Goal: Task Accomplishment & Management: Manage account settings

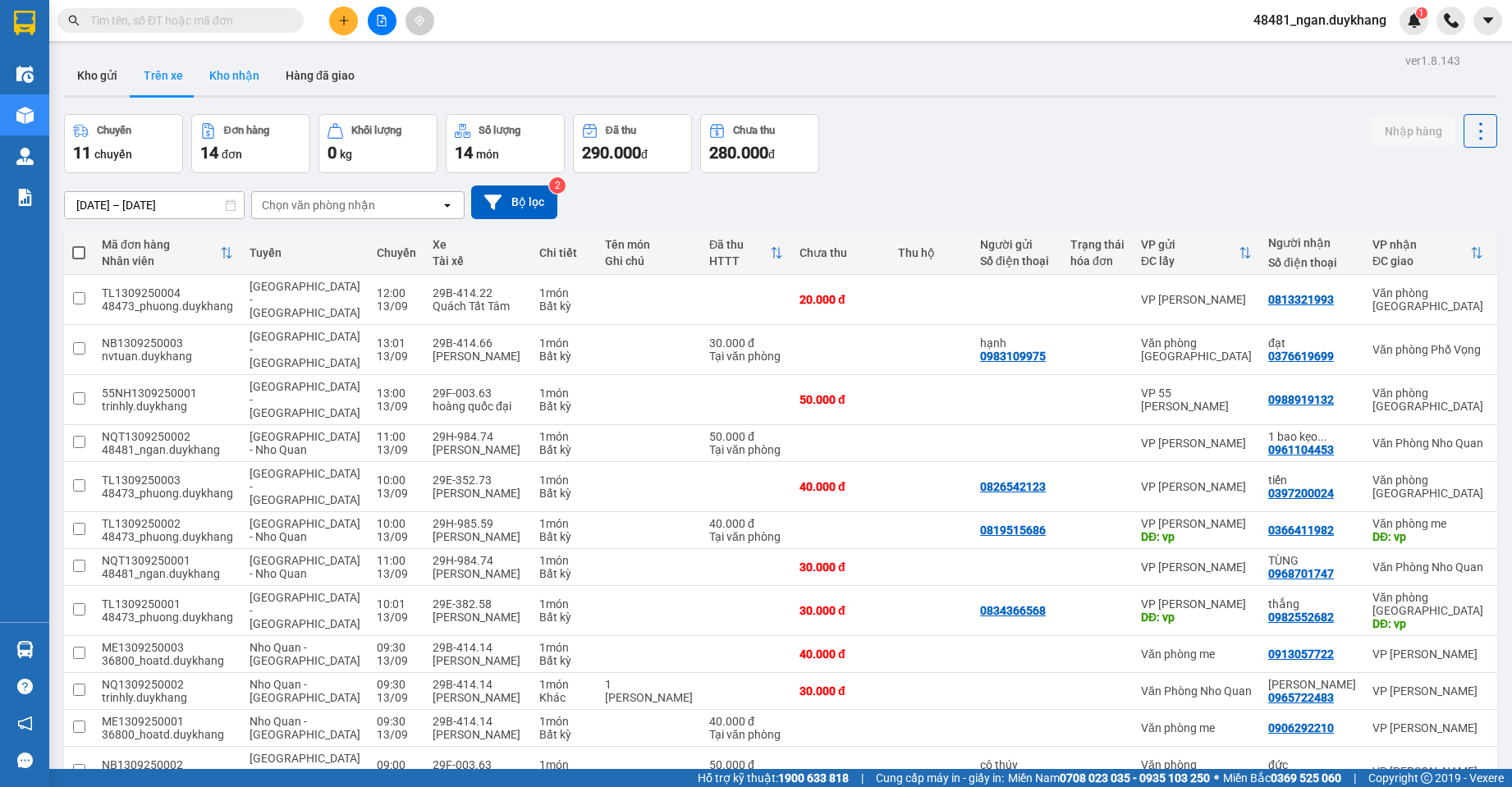
click at [259, 82] on button "Kho nhận" at bounding box center [234, 75] width 76 height 39
type input "[DATE] – [DATE]"
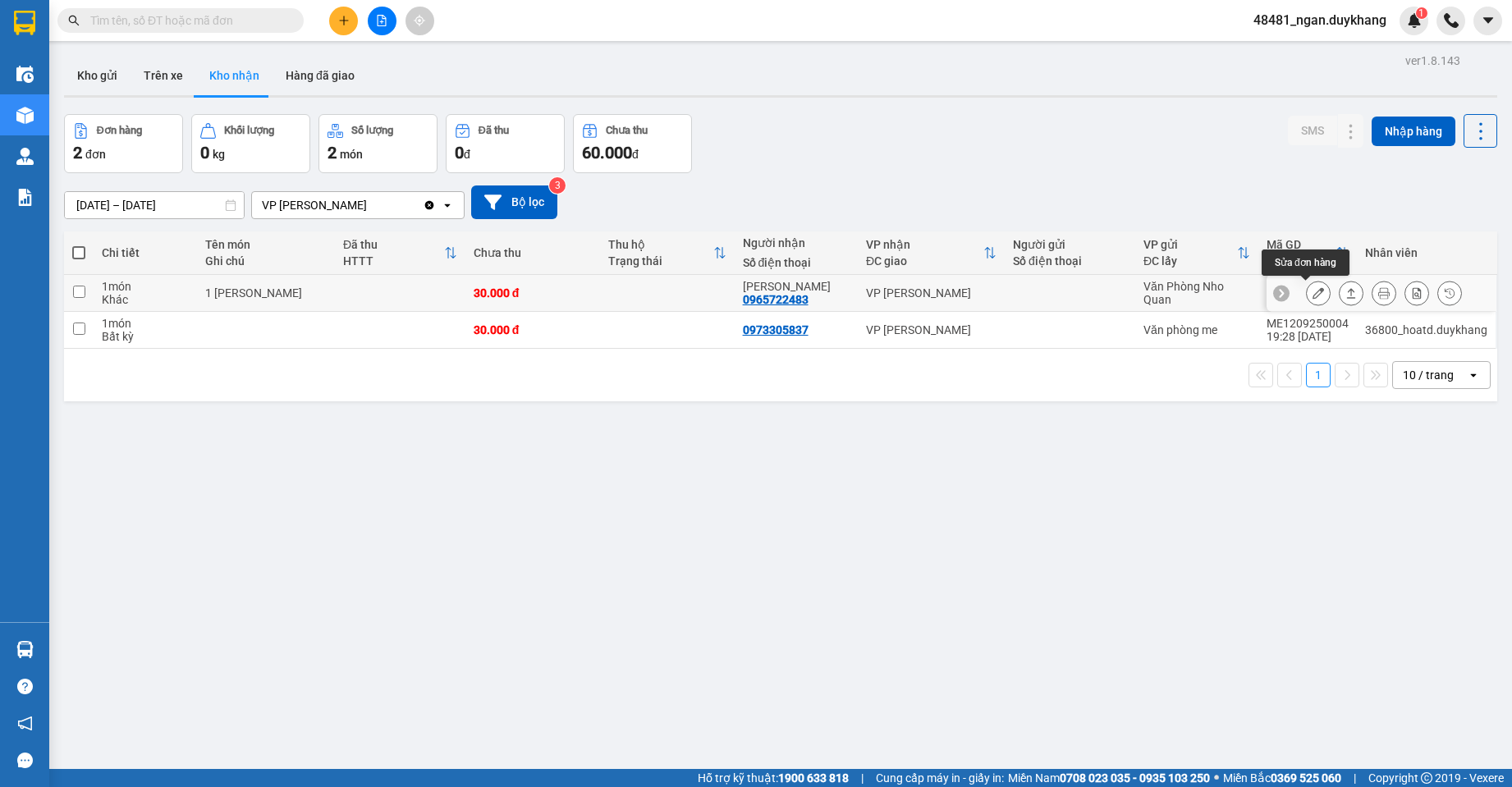
click at [1312, 289] on icon at bounding box center [1318, 293] width 11 height 11
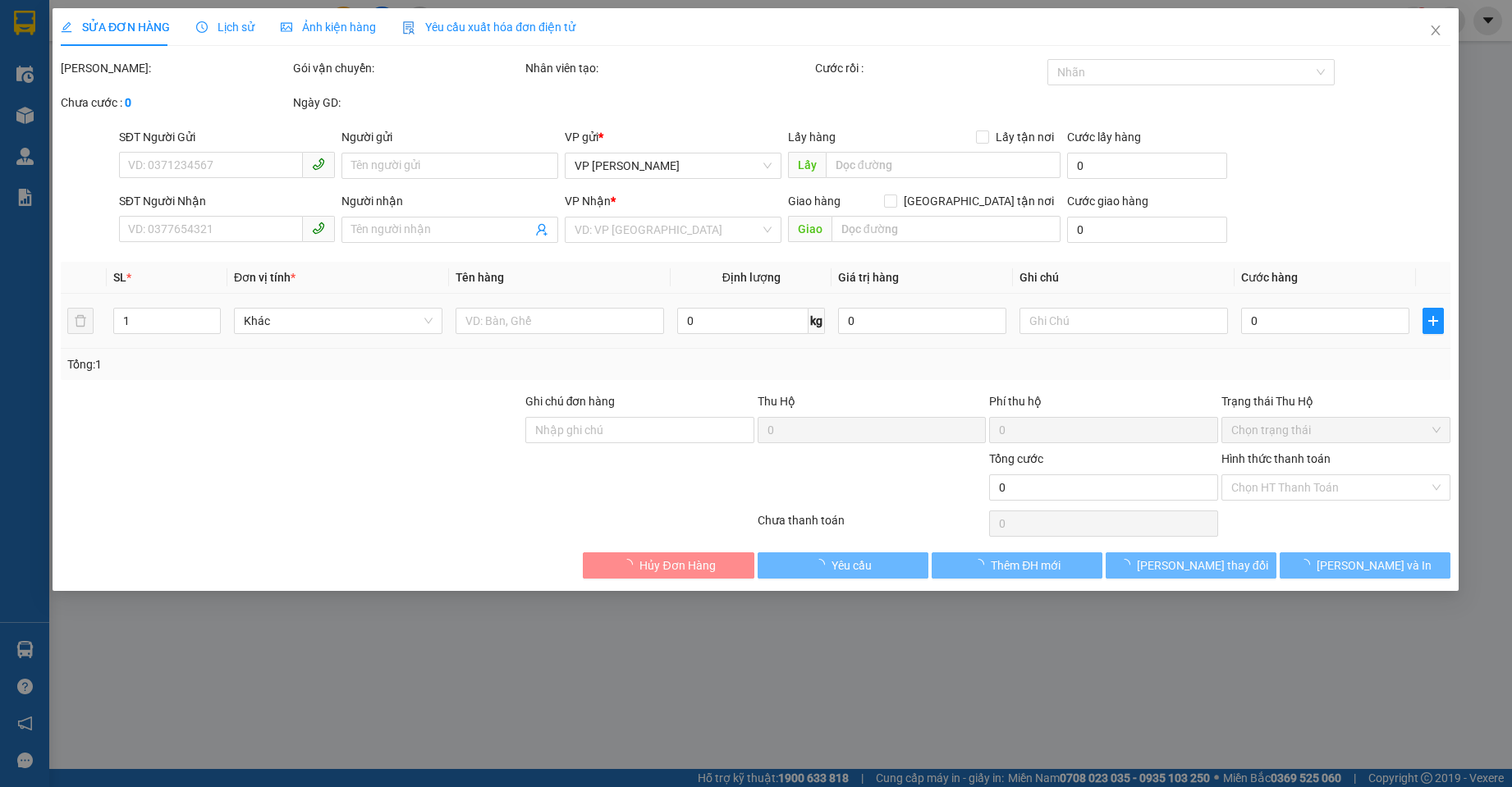
type input "0965722483"
type input "[PERSON_NAME]"
type input "30.000"
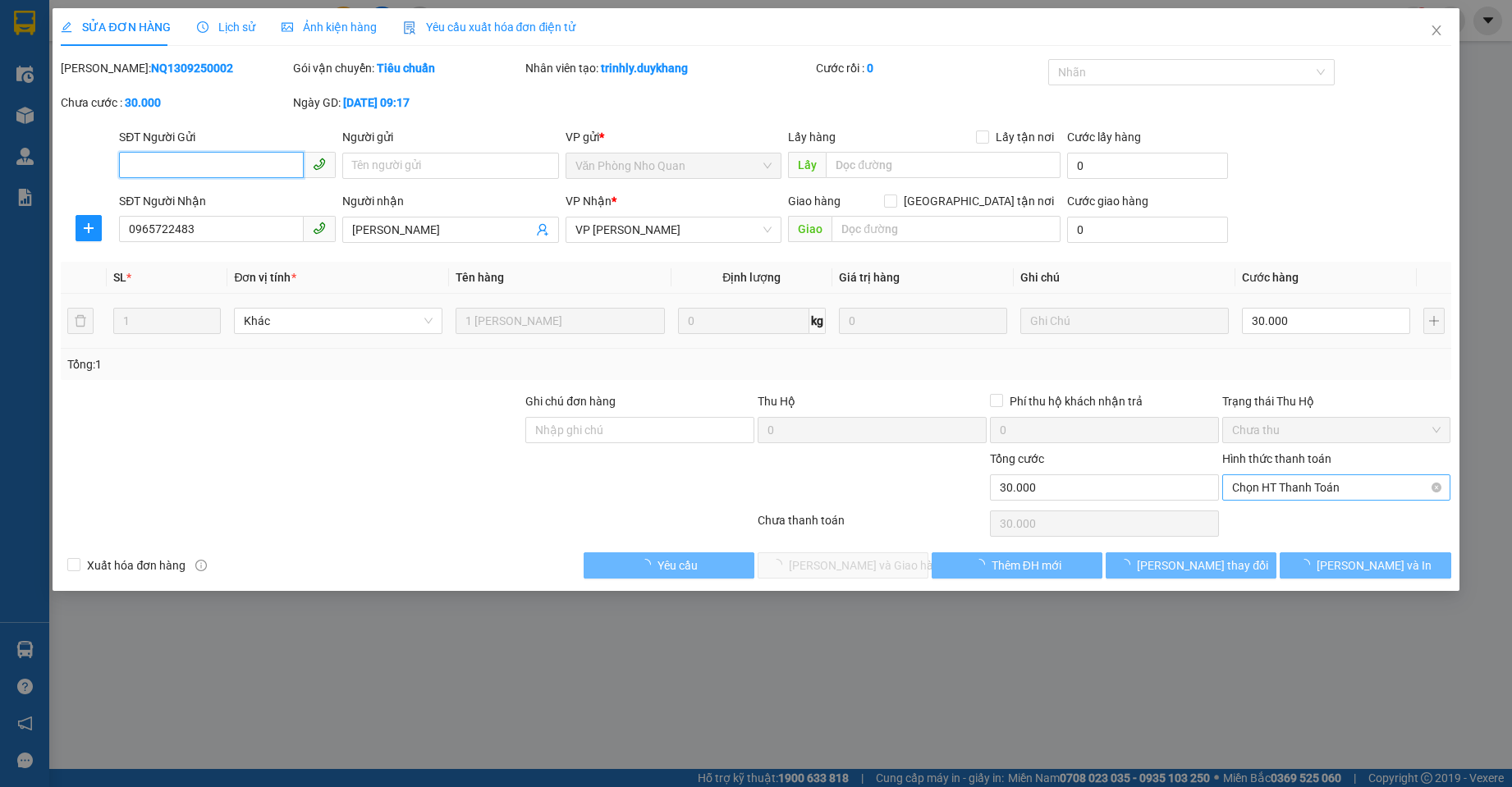
drag, startPoint x: 1336, startPoint y: 486, endPoint x: 1327, endPoint y: 491, distance: 10.3
click at [1331, 488] on span "Chọn HT Thanh Toán" at bounding box center [1337, 487] width 210 height 25
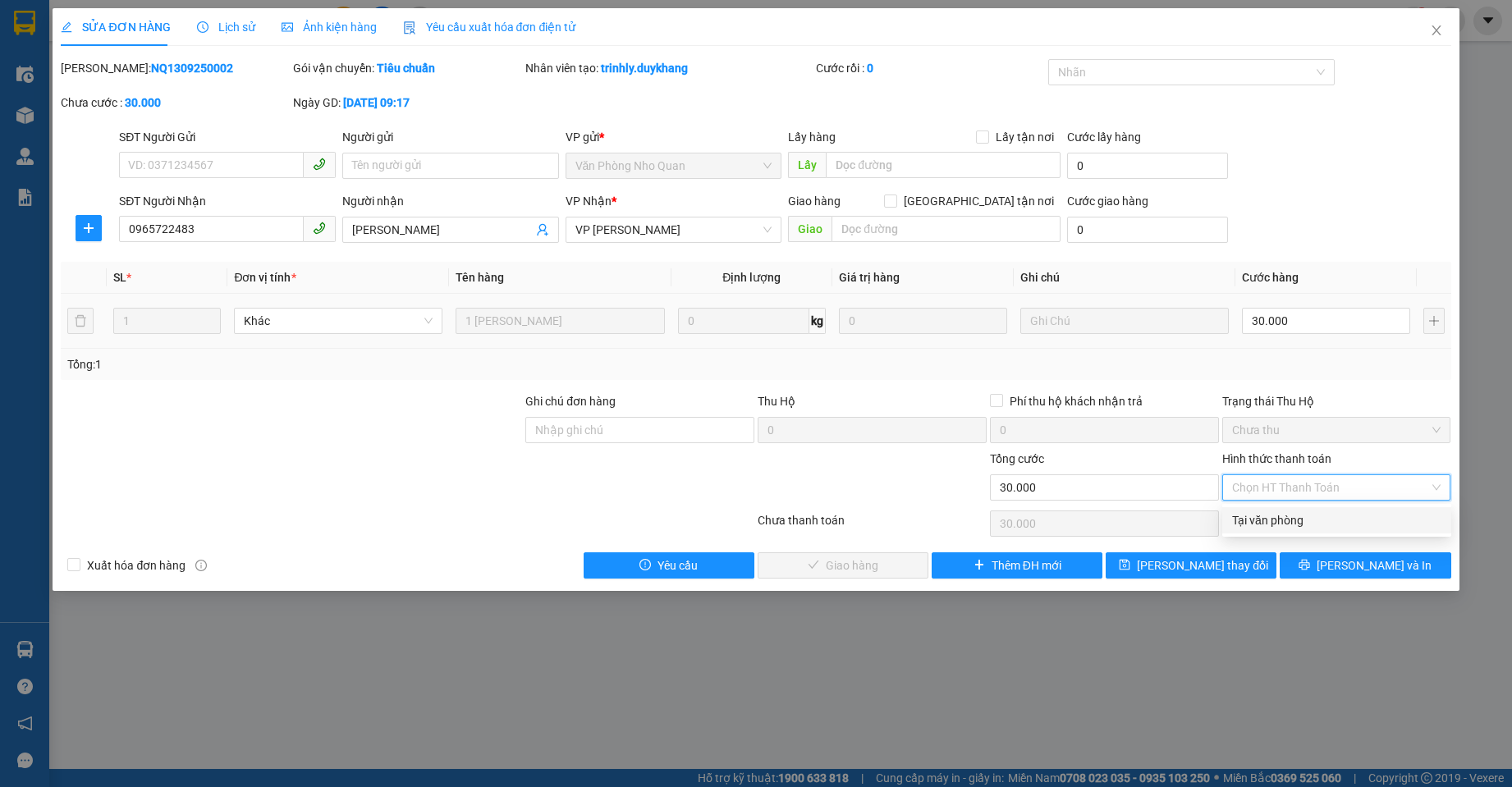
drag, startPoint x: 1299, startPoint y: 520, endPoint x: 1213, endPoint y: 504, distance: 87.5
click at [1289, 517] on div "Tại văn phòng" at bounding box center [1337, 520] width 210 height 18
type input "0"
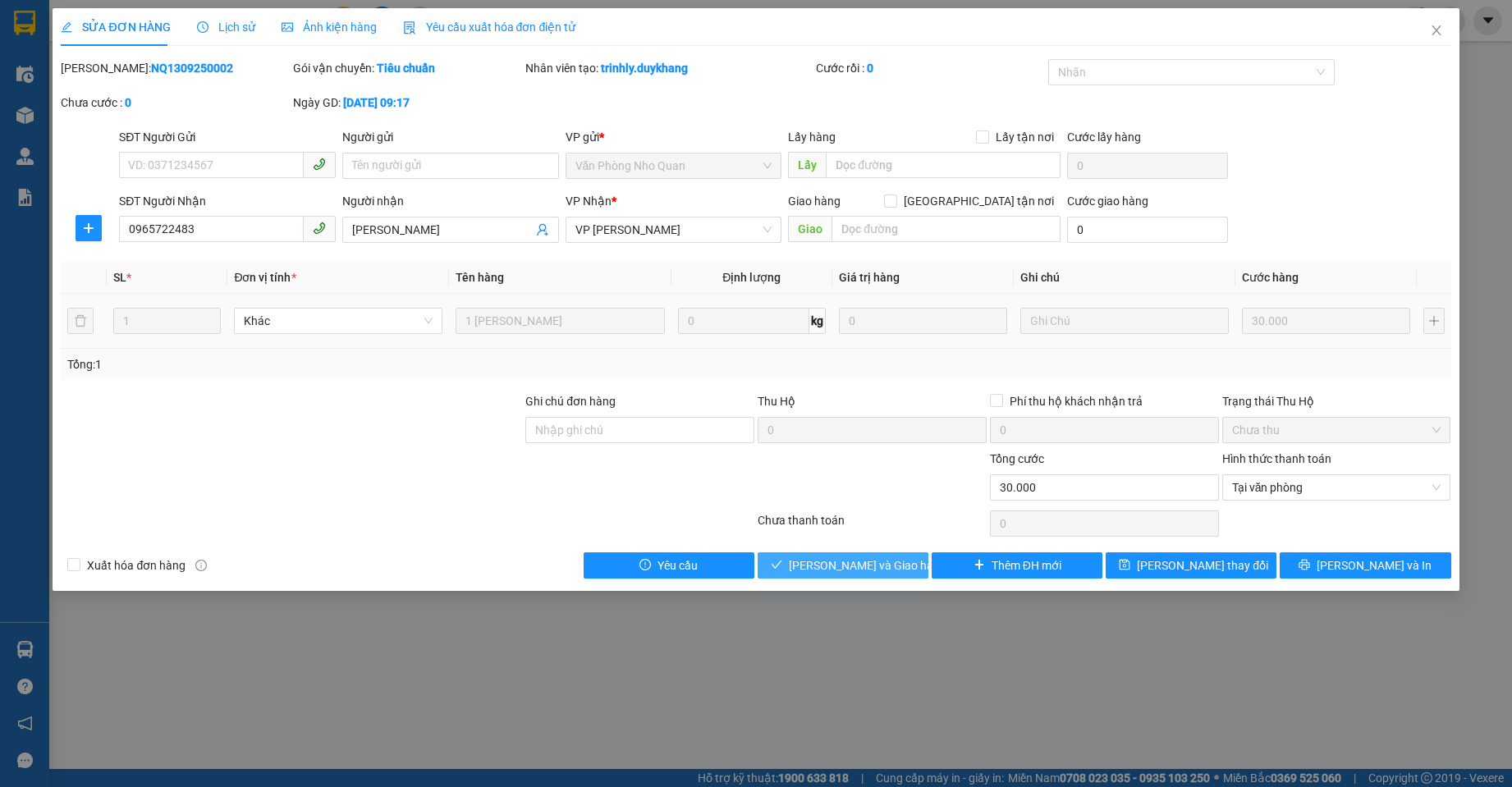
click at [825, 557] on span "[PERSON_NAME] và Giao hàng" at bounding box center [868, 565] width 158 height 18
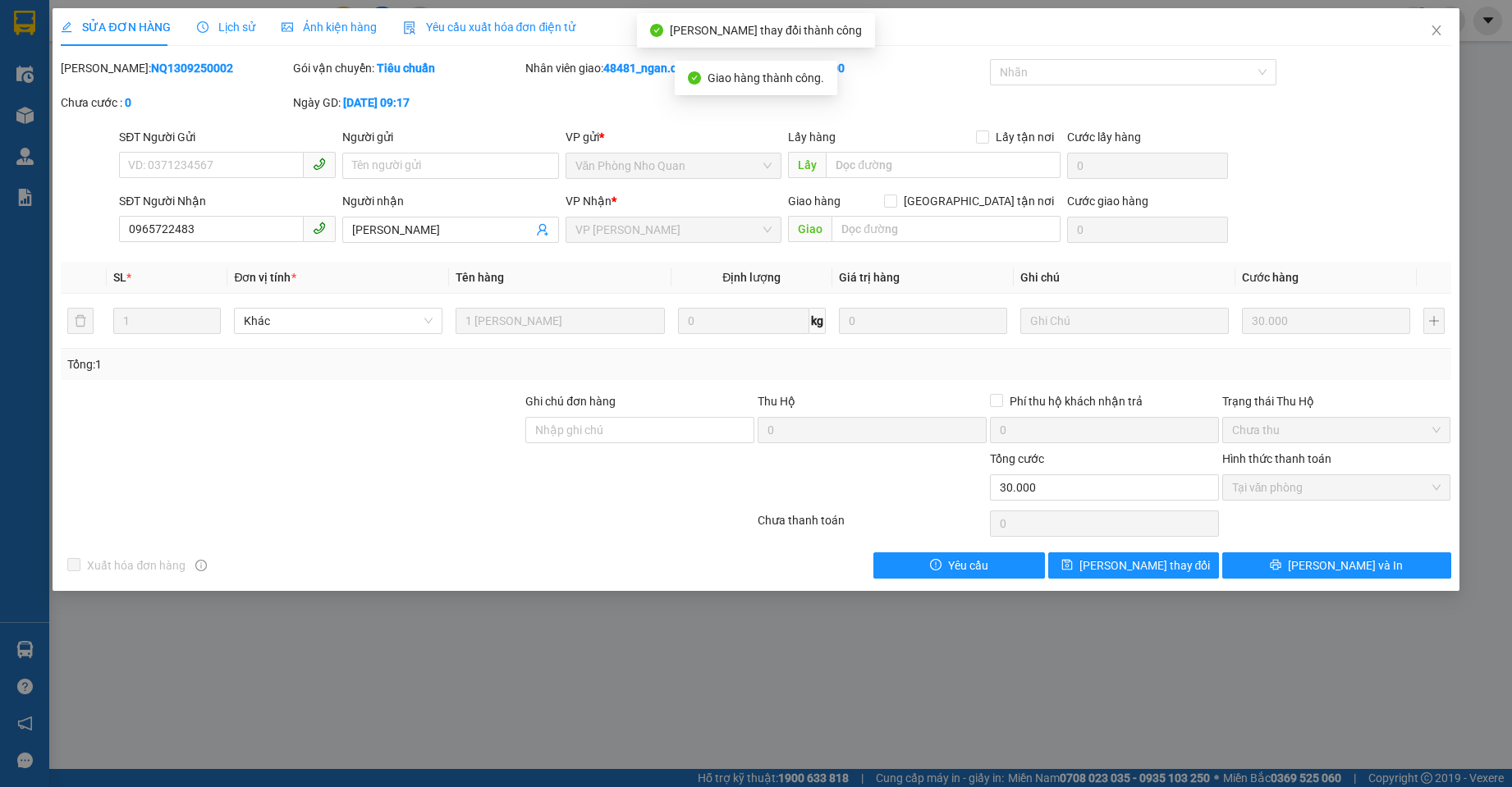
drag, startPoint x: 161, startPoint y: 68, endPoint x: 106, endPoint y: 69, distance: 55.0
click at [106, 69] on div "[PERSON_NAME]: NQ1309250002" at bounding box center [174, 68] width 229 height 18
copy b "NQ1309250002"
click at [1438, 30] on icon "close" at bounding box center [1436, 30] width 9 height 10
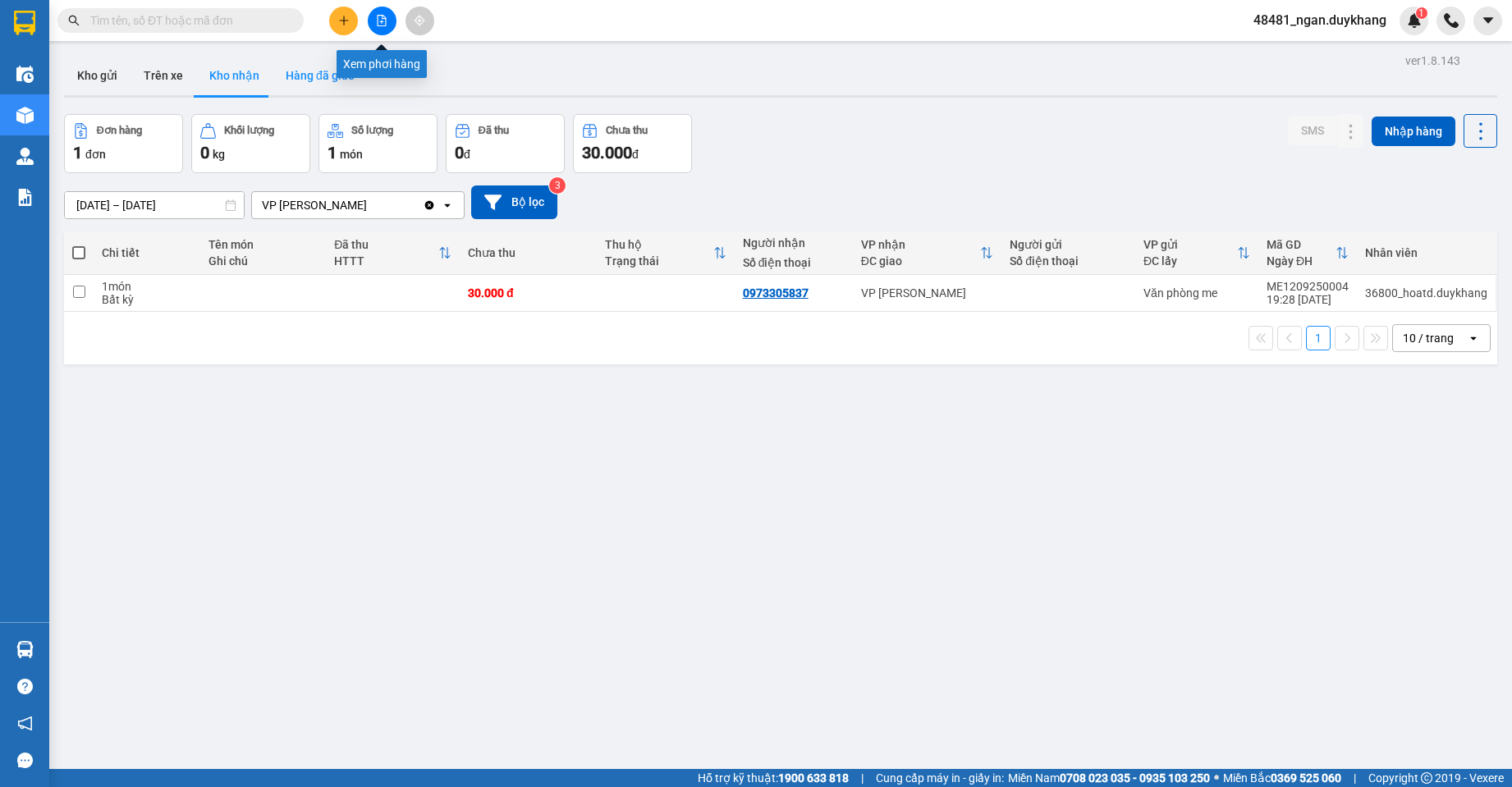
click at [330, 56] on button "Hàng đã giao" at bounding box center [320, 75] width 96 height 39
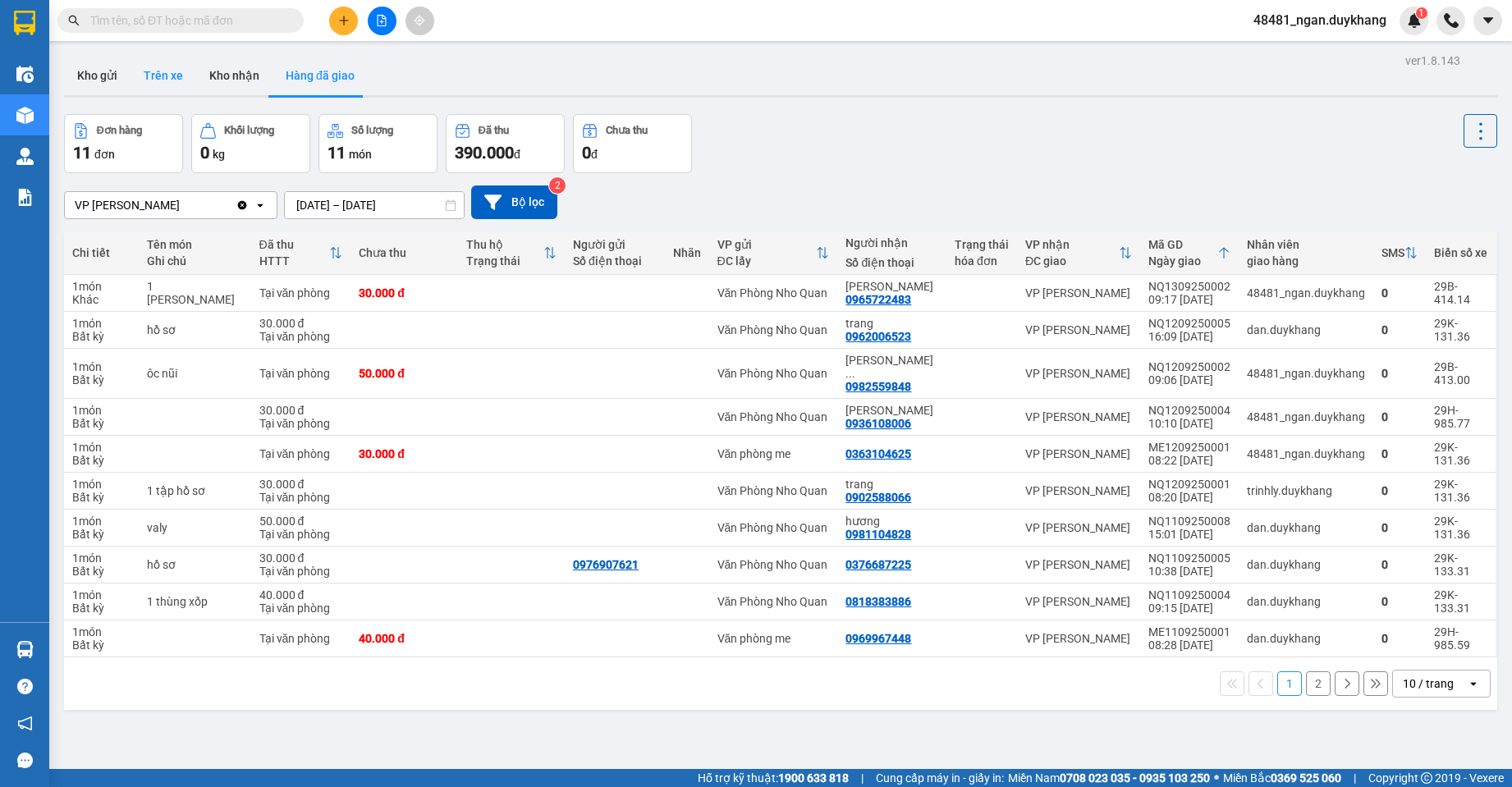
click at [180, 79] on button "Trên xe" at bounding box center [163, 75] width 66 height 39
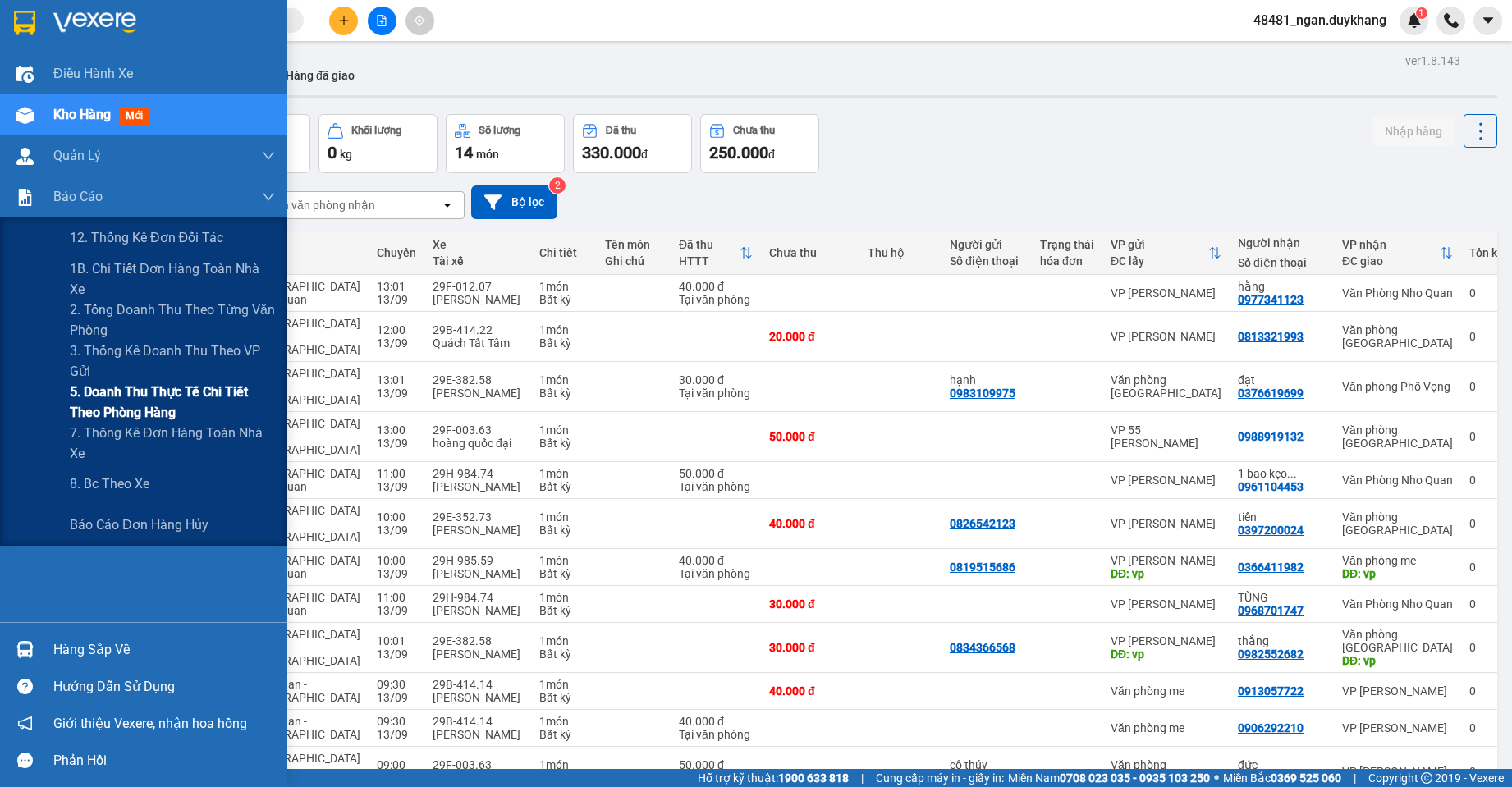
click at [124, 402] on span "5. Doanh thu thực tế chi tiết theo phòng hàng" at bounding box center [172, 402] width 205 height 41
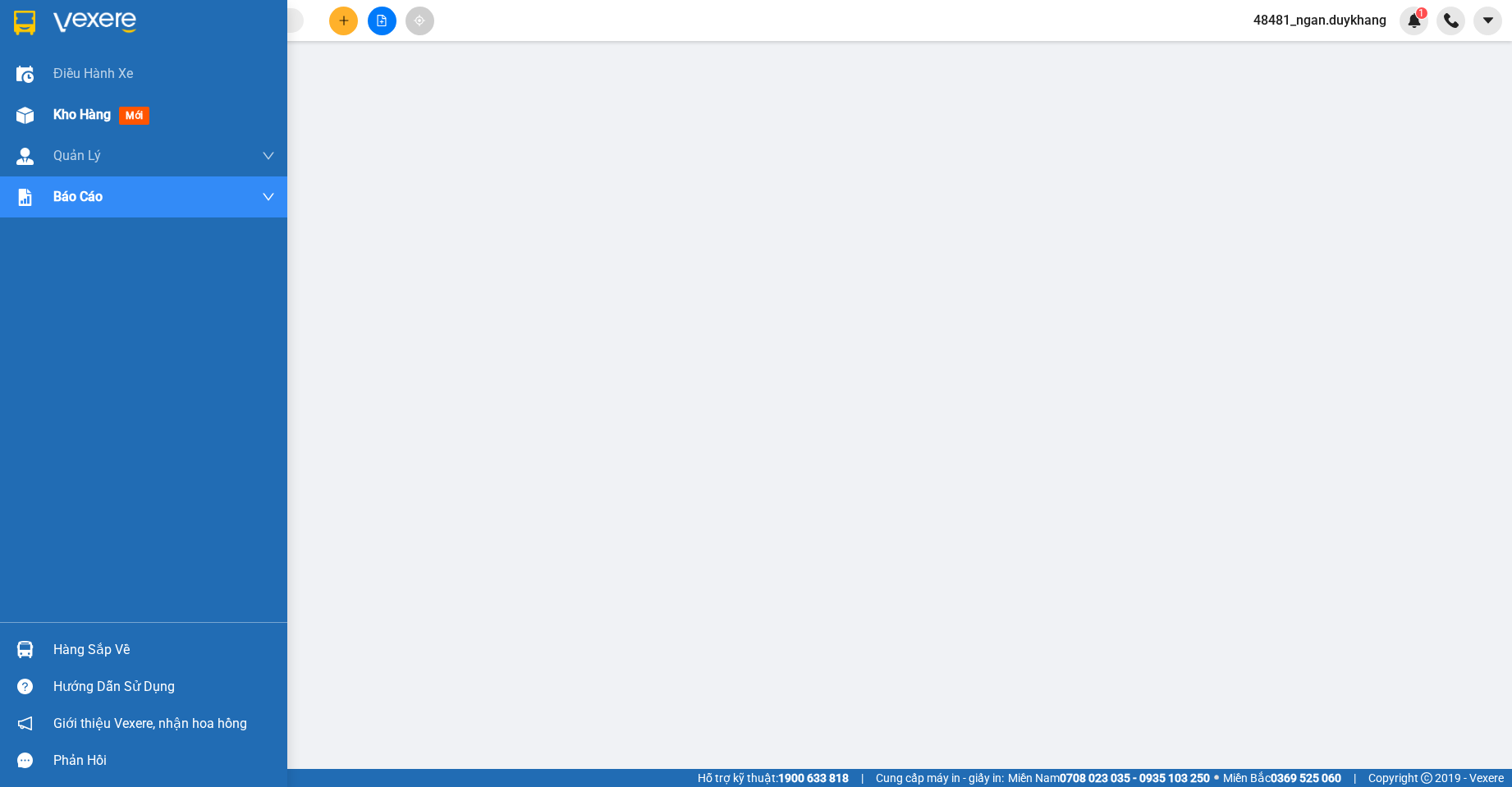
click at [39, 117] on div "Kho hàng mới" at bounding box center [144, 115] width 288 height 41
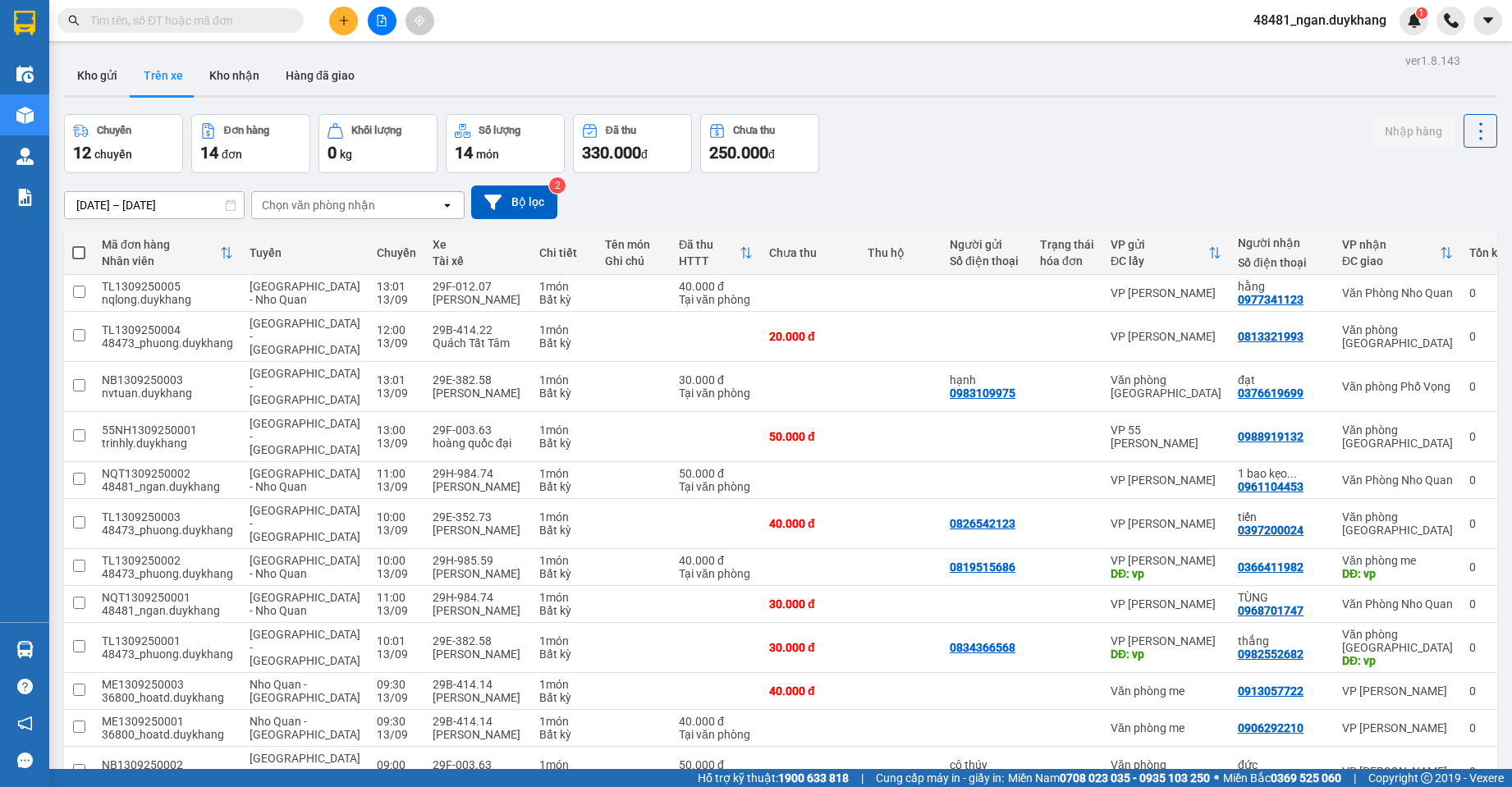
click at [149, 213] on div "ver 1.8.143 Kho gửi Trên xe Kho nhận Hàng đã giao Chuyến 12 chuyến Đơn hàng 14 …" at bounding box center [781, 502] width 1446 height 907
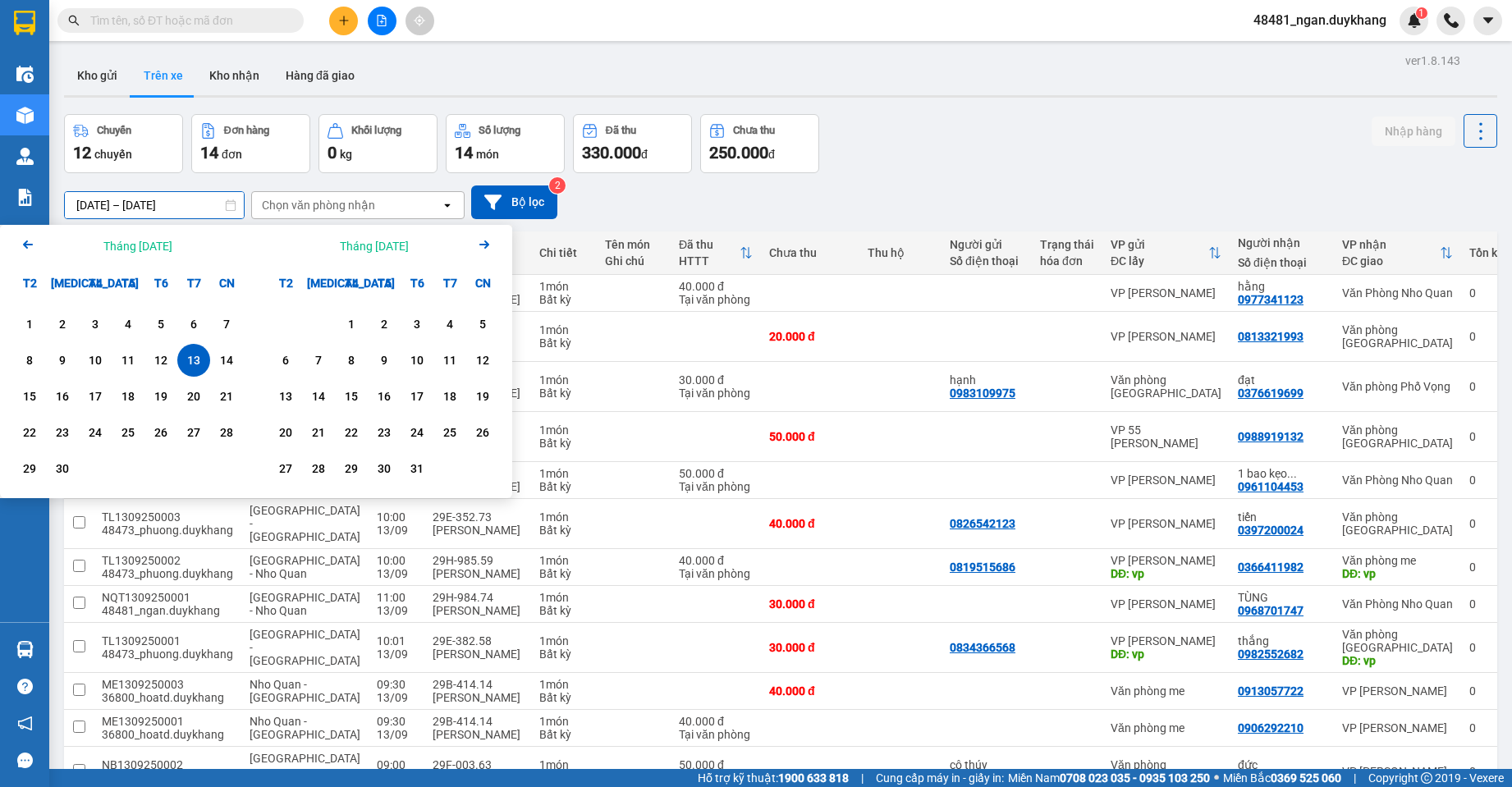
click at [195, 366] on div "13" at bounding box center [193, 360] width 23 height 19
type input "[DATE] – [DATE]"
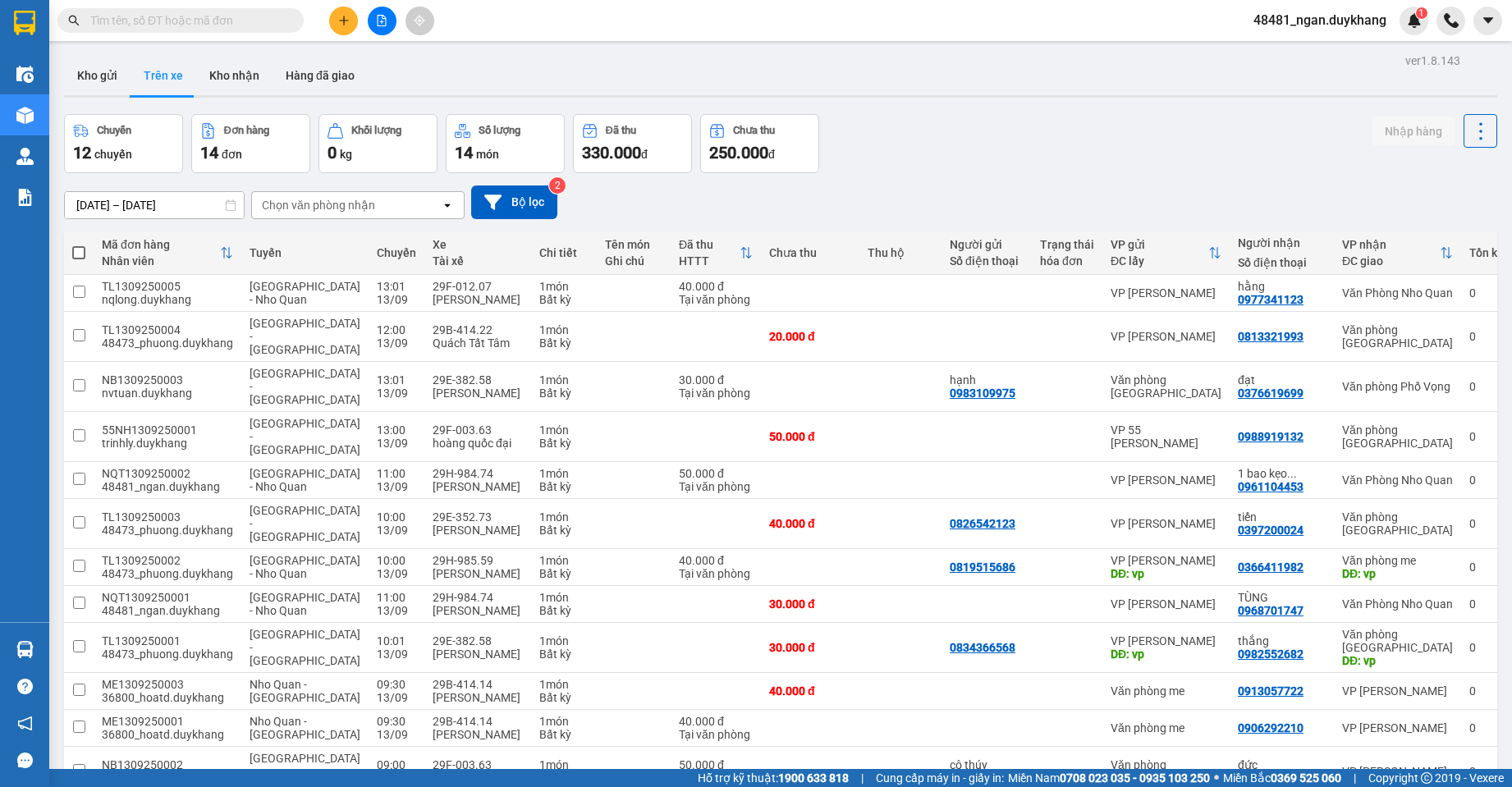
click at [954, 181] on div "[DATE] – [DATE] Press the down arrow key to interact with the calendar and sele…" at bounding box center [781, 202] width 1433 height 58
click at [330, 18] on button at bounding box center [343, 20] width 29 height 29
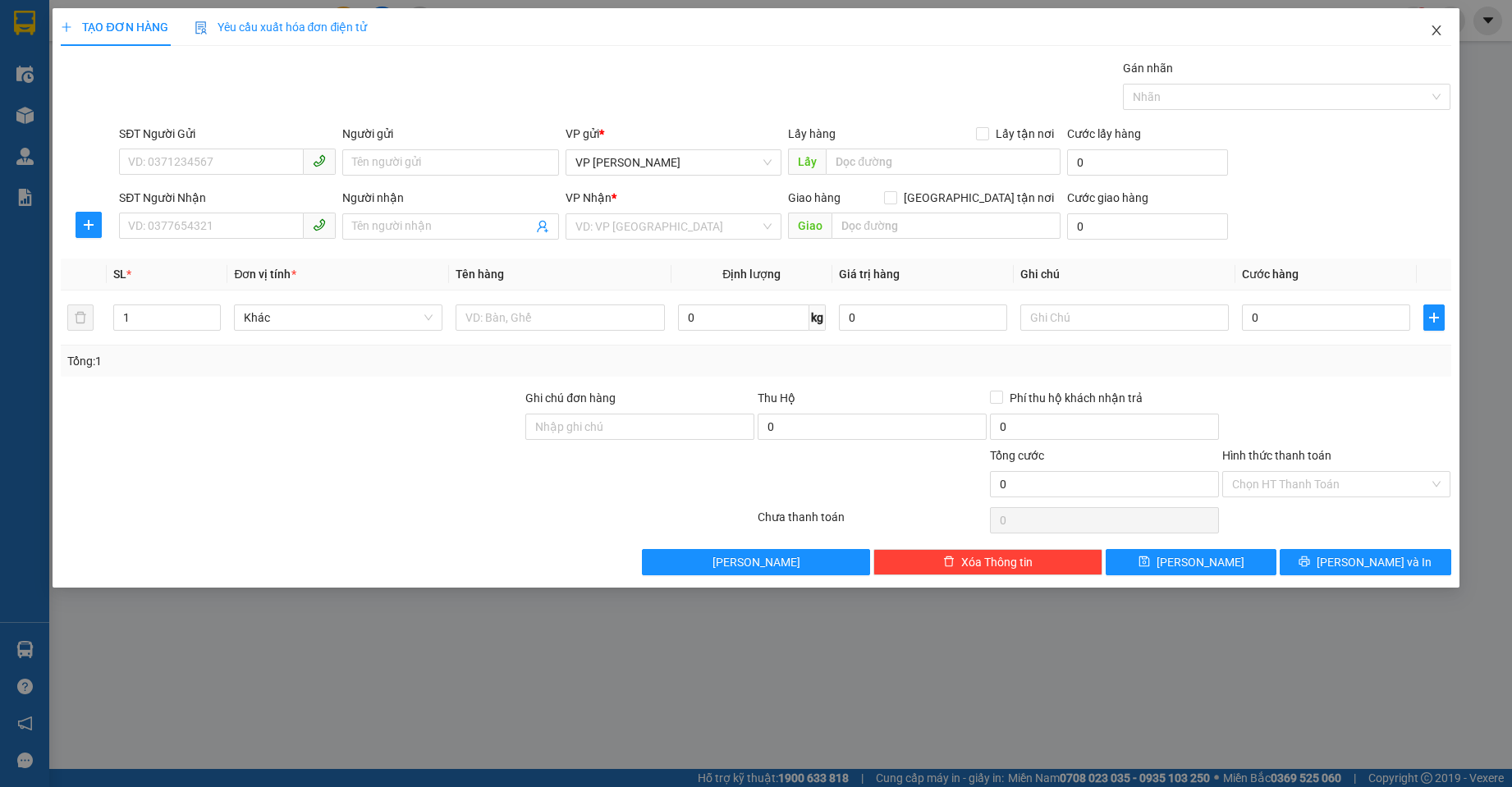
drag, startPoint x: 1431, startPoint y: 31, endPoint x: 1214, endPoint y: 0, distance: 219.2
click at [1430, 26] on icon "close" at bounding box center [1437, 31] width 13 height 13
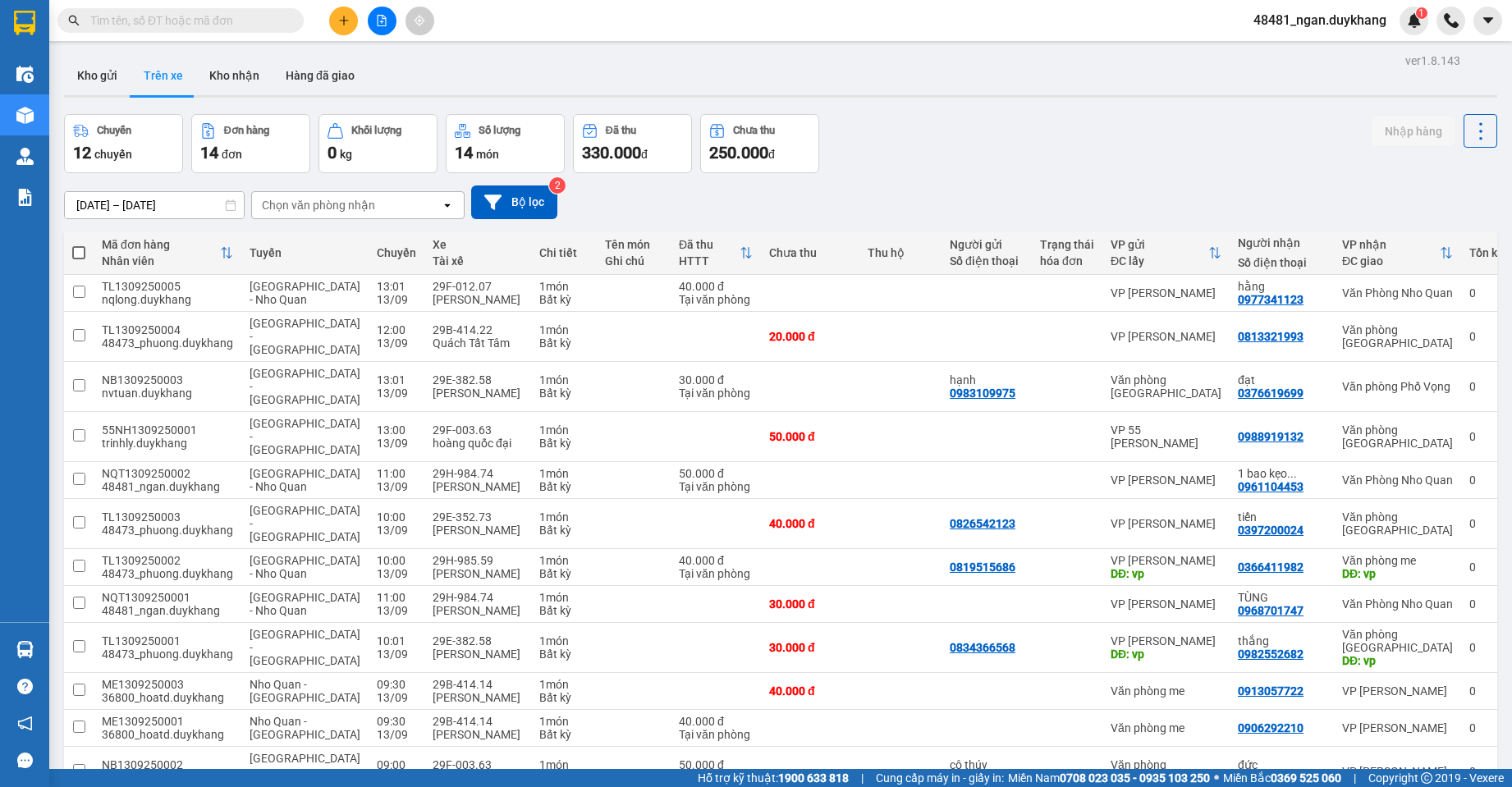
click at [454, 52] on div "ver 1.8.143 Kho gửi Trên xe Kho nhận Hàng đã giao Chuyến 12 chuyến Đơn hàng 14 …" at bounding box center [781, 502] width 1446 height 907
click at [212, 91] on button "Kho nhận" at bounding box center [234, 75] width 76 height 39
type input "[DATE] – [DATE]"
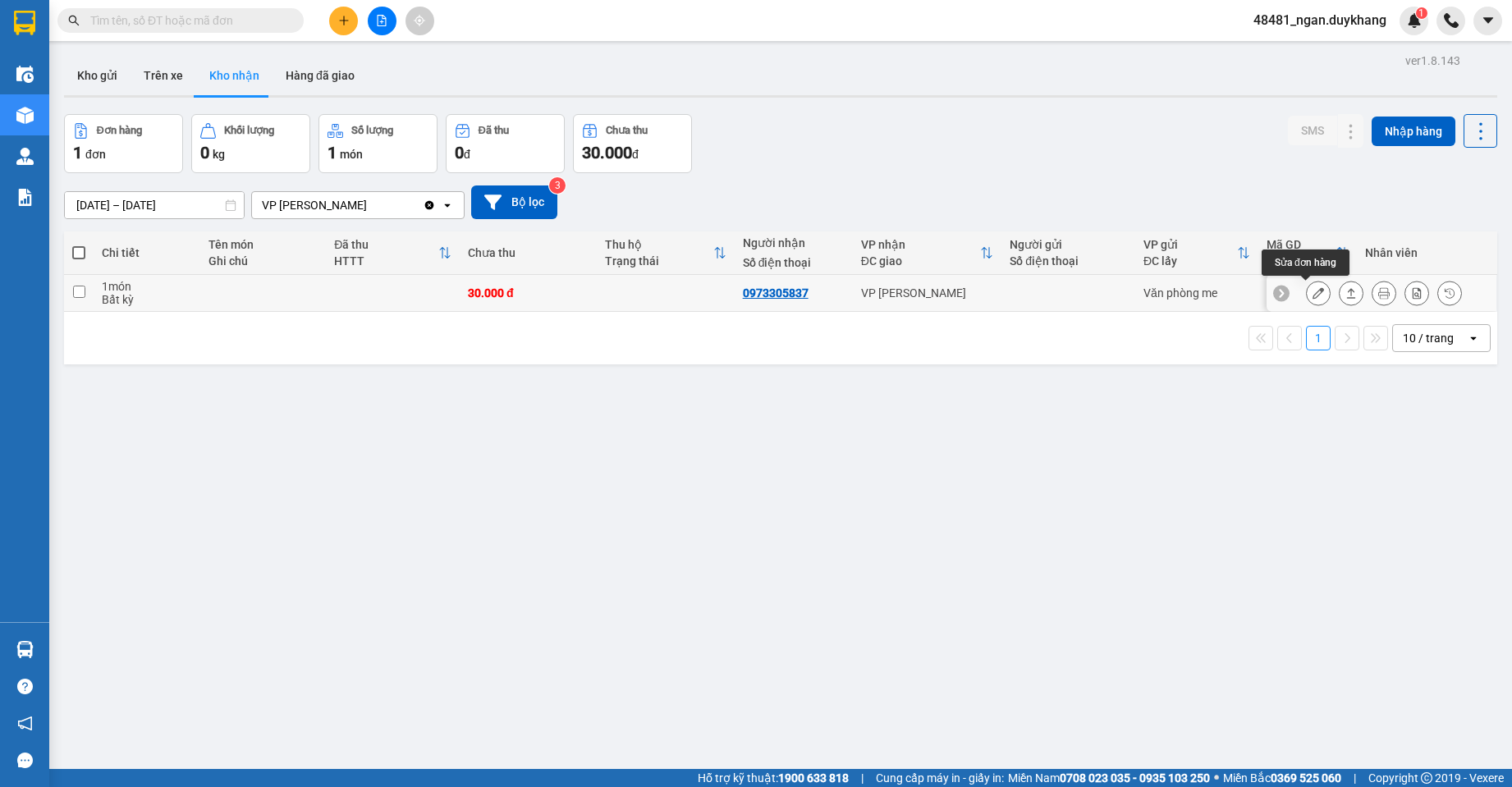
click at [1307, 293] on button at bounding box center [1318, 293] width 23 height 29
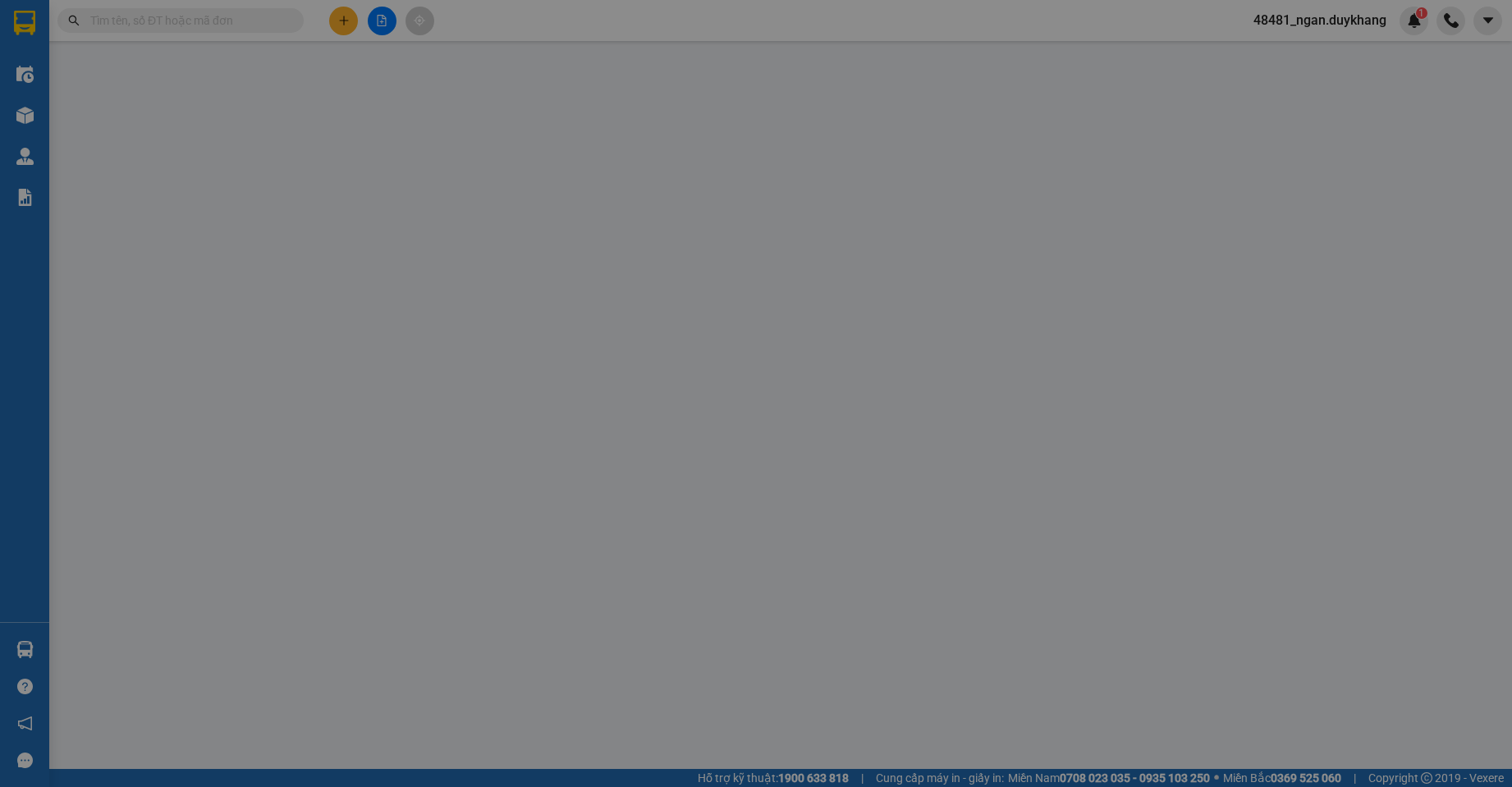
type input "0973305837"
type input "30.000"
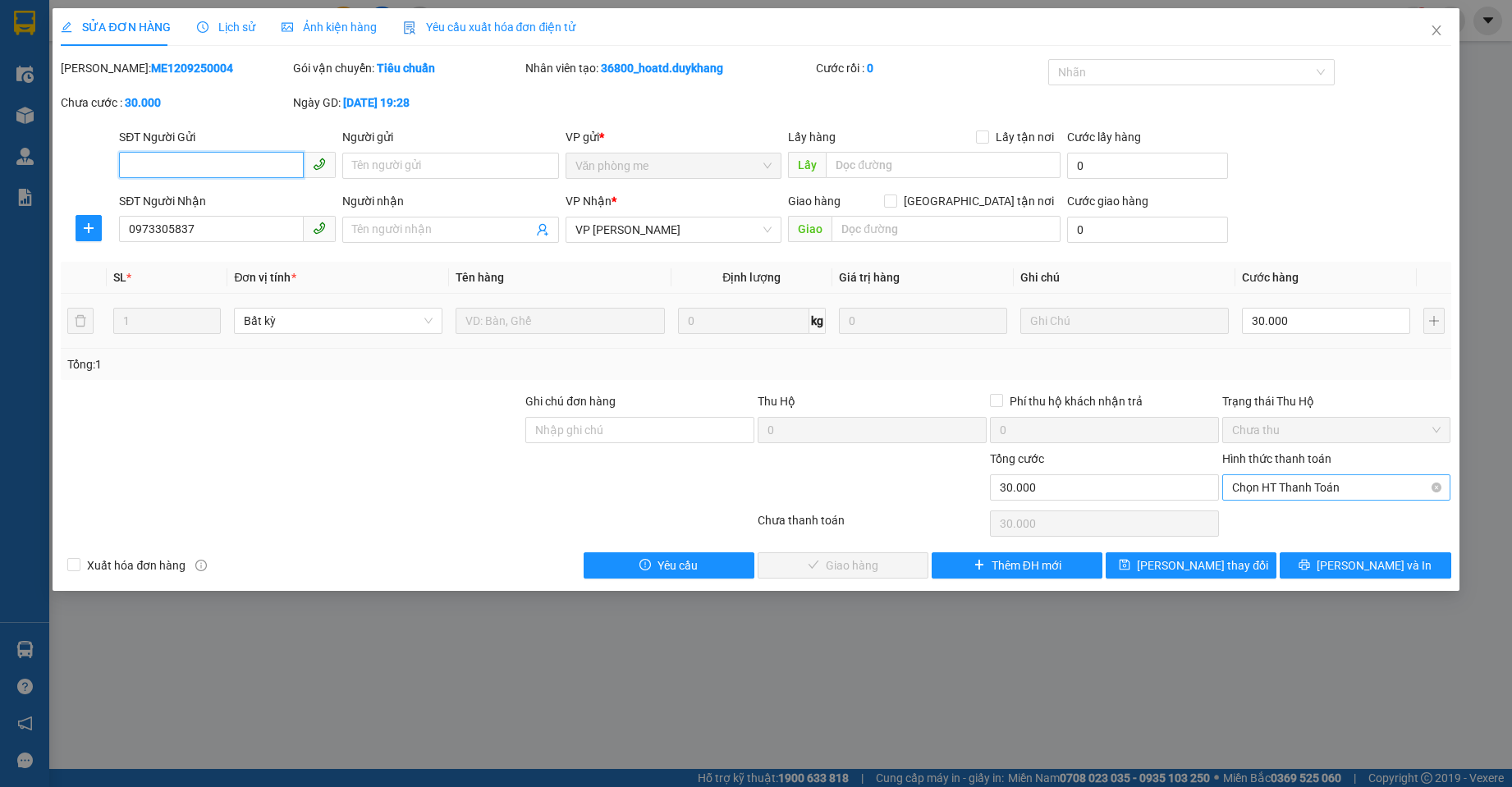
click at [1301, 489] on span "Chọn HT Thanh Toán" at bounding box center [1337, 487] width 210 height 25
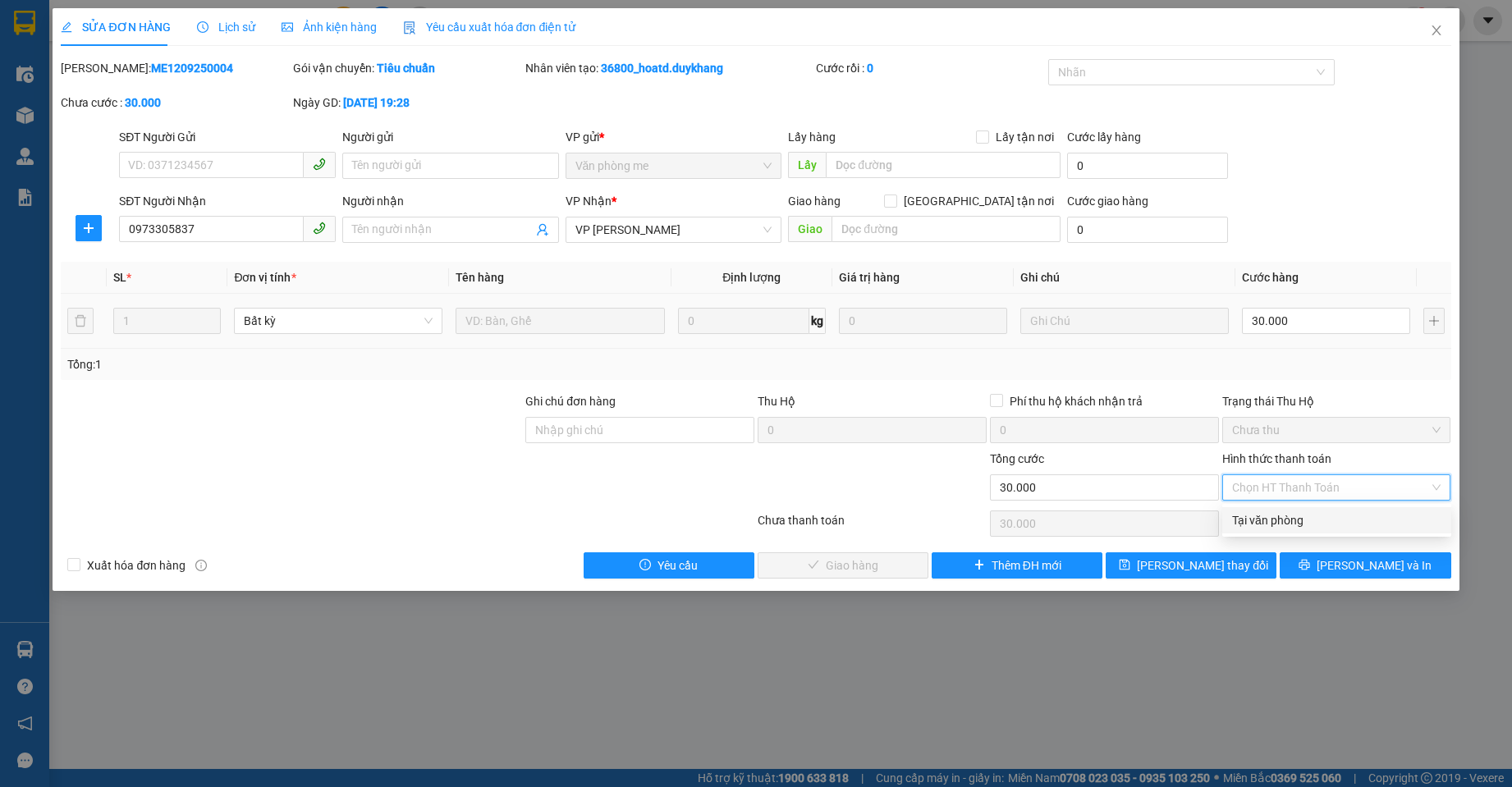
drag, startPoint x: 1302, startPoint y: 500, endPoint x: 969, endPoint y: 533, distance: 334.6
click at [1293, 521] on div "Tại văn phòng" at bounding box center [1337, 520] width 210 height 18
type input "0"
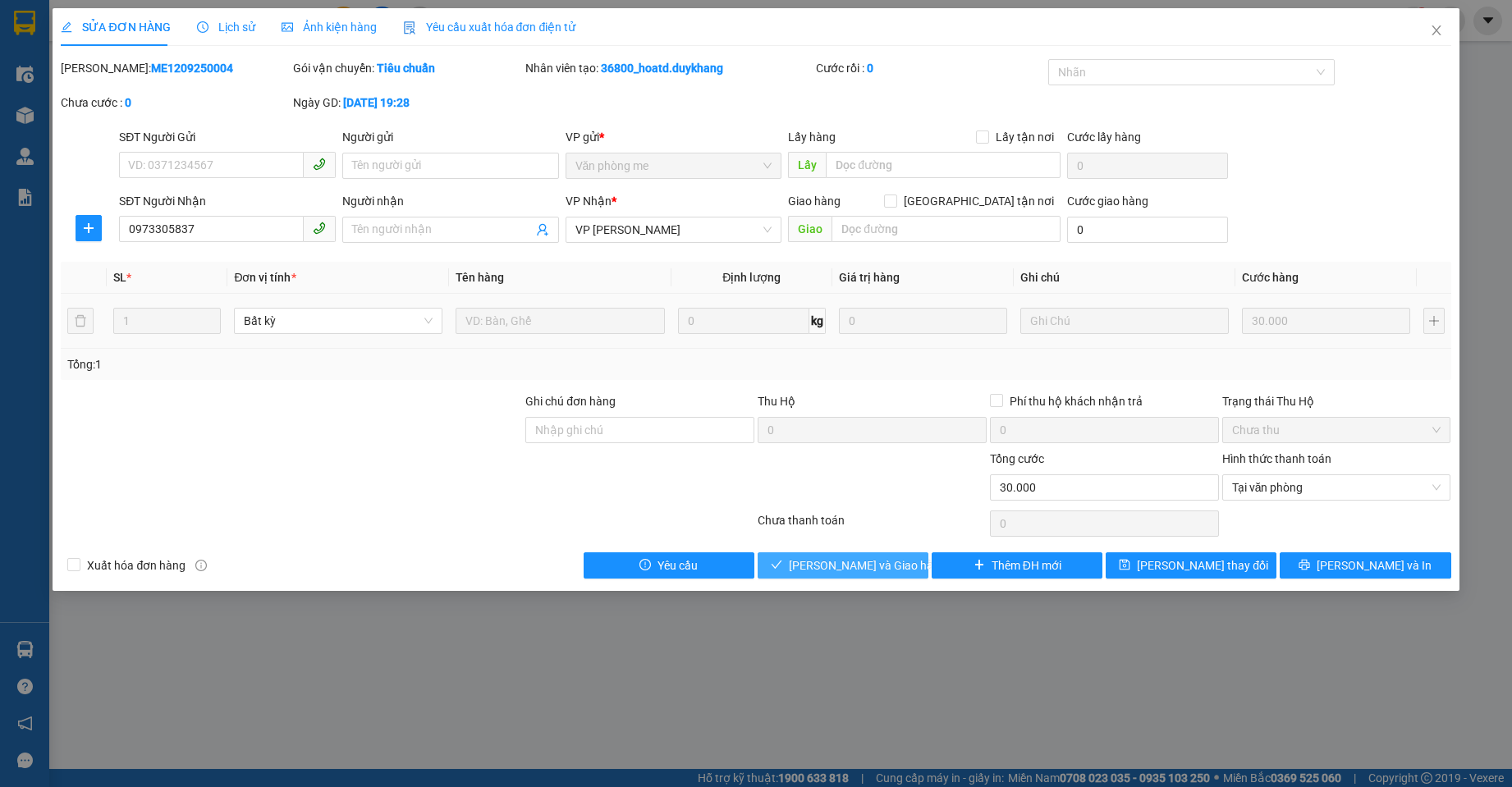
click at [893, 561] on span "[PERSON_NAME] và Giao hàng" at bounding box center [868, 565] width 158 height 18
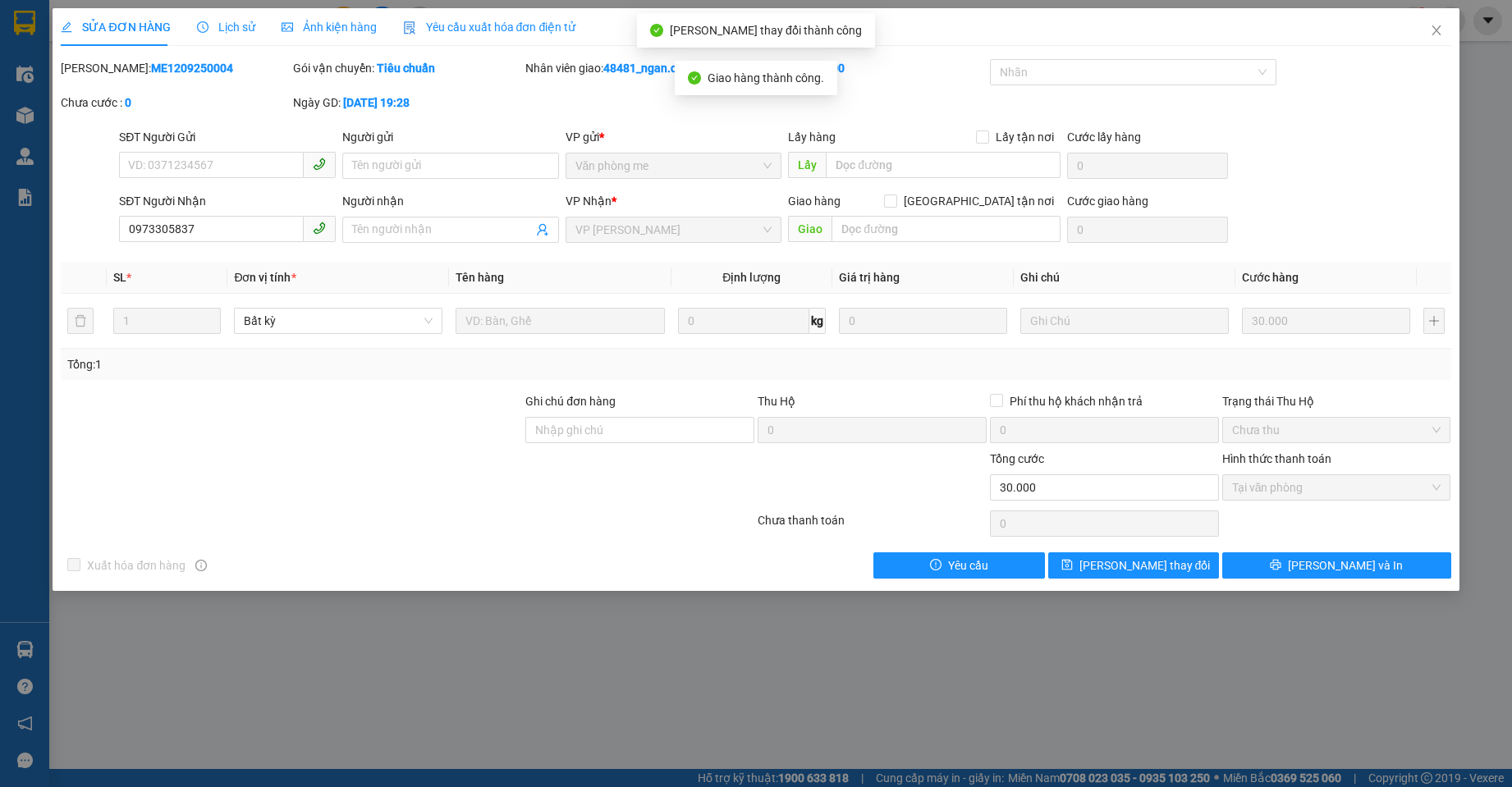
copy b "ME1209250004"
drag, startPoint x: 183, startPoint y: 65, endPoint x: 107, endPoint y: 68, distance: 76.1
click at [107, 68] on div "Mã ĐH: ME1209250004" at bounding box center [174, 68] width 229 height 18
click at [1442, 32] on icon "close" at bounding box center [1437, 31] width 13 height 13
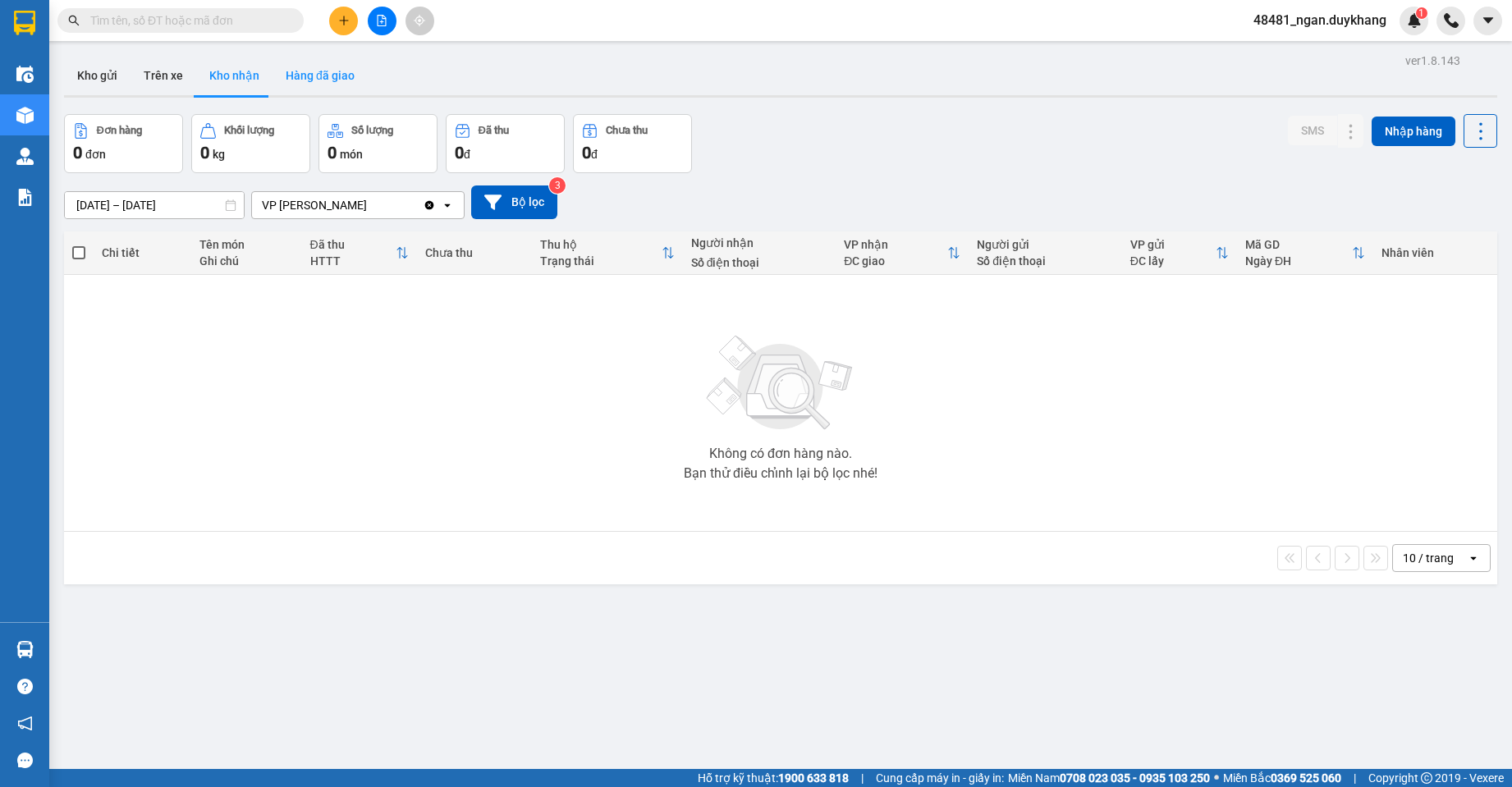
click at [273, 60] on button "Hàng đã giao" at bounding box center [320, 75] width 96 height 39
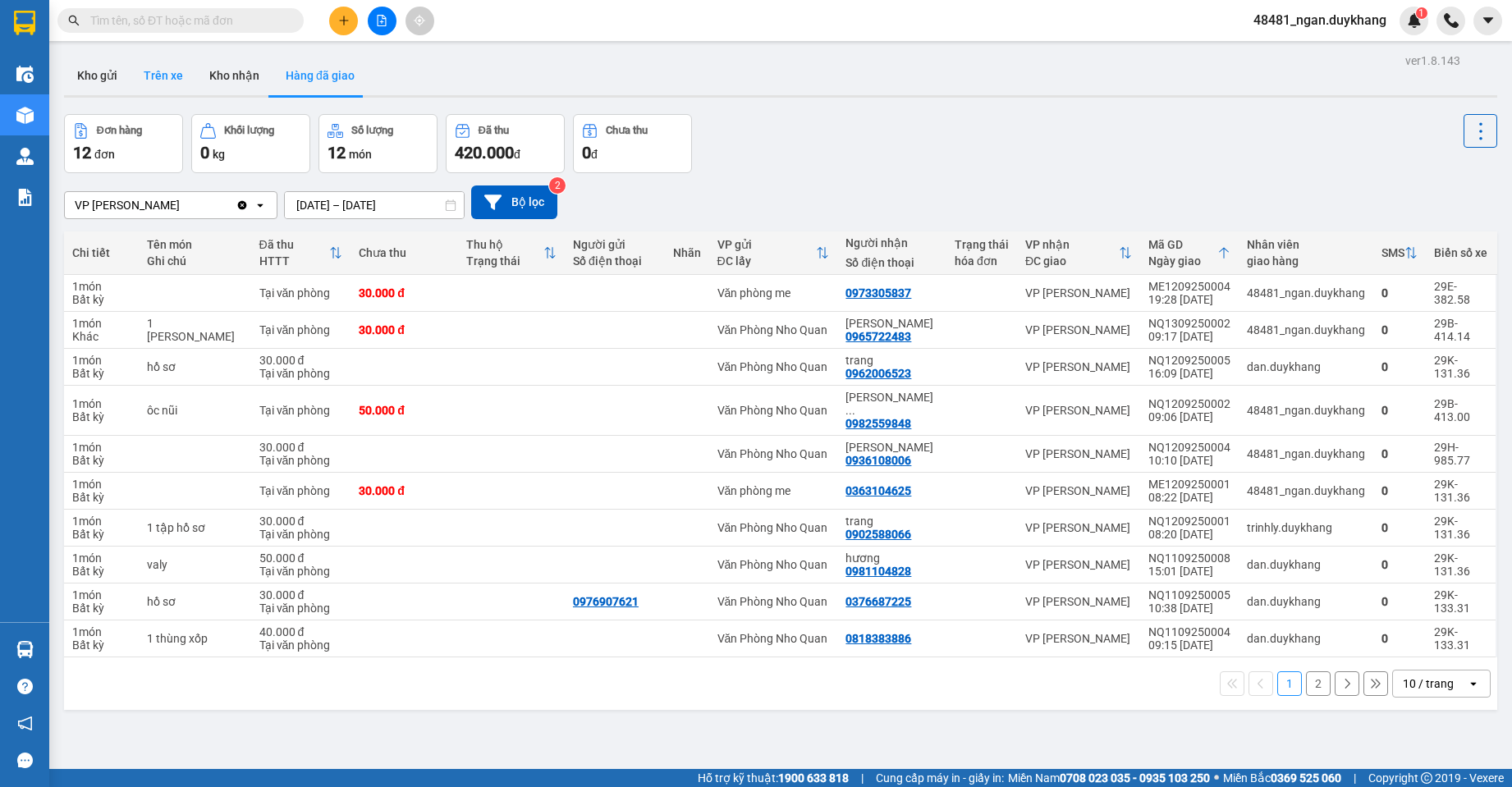
click at [156, 82] on button "Trên xe" at bounding box center [163, 75] width 66 height 39
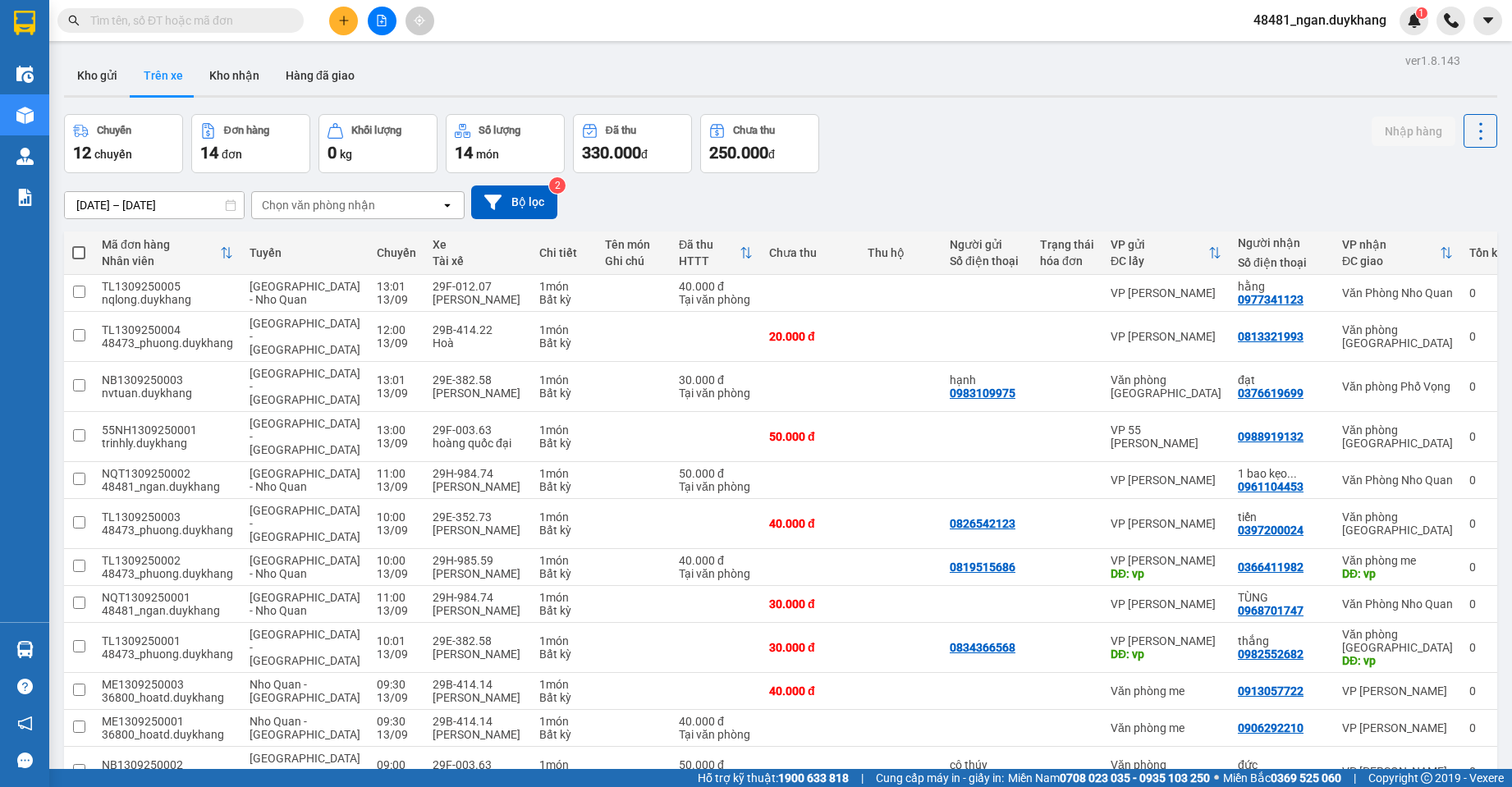
click at [160, 200] on input "[DATE] – [DATE]" at bounding box center [154, 205] width 179 height 26
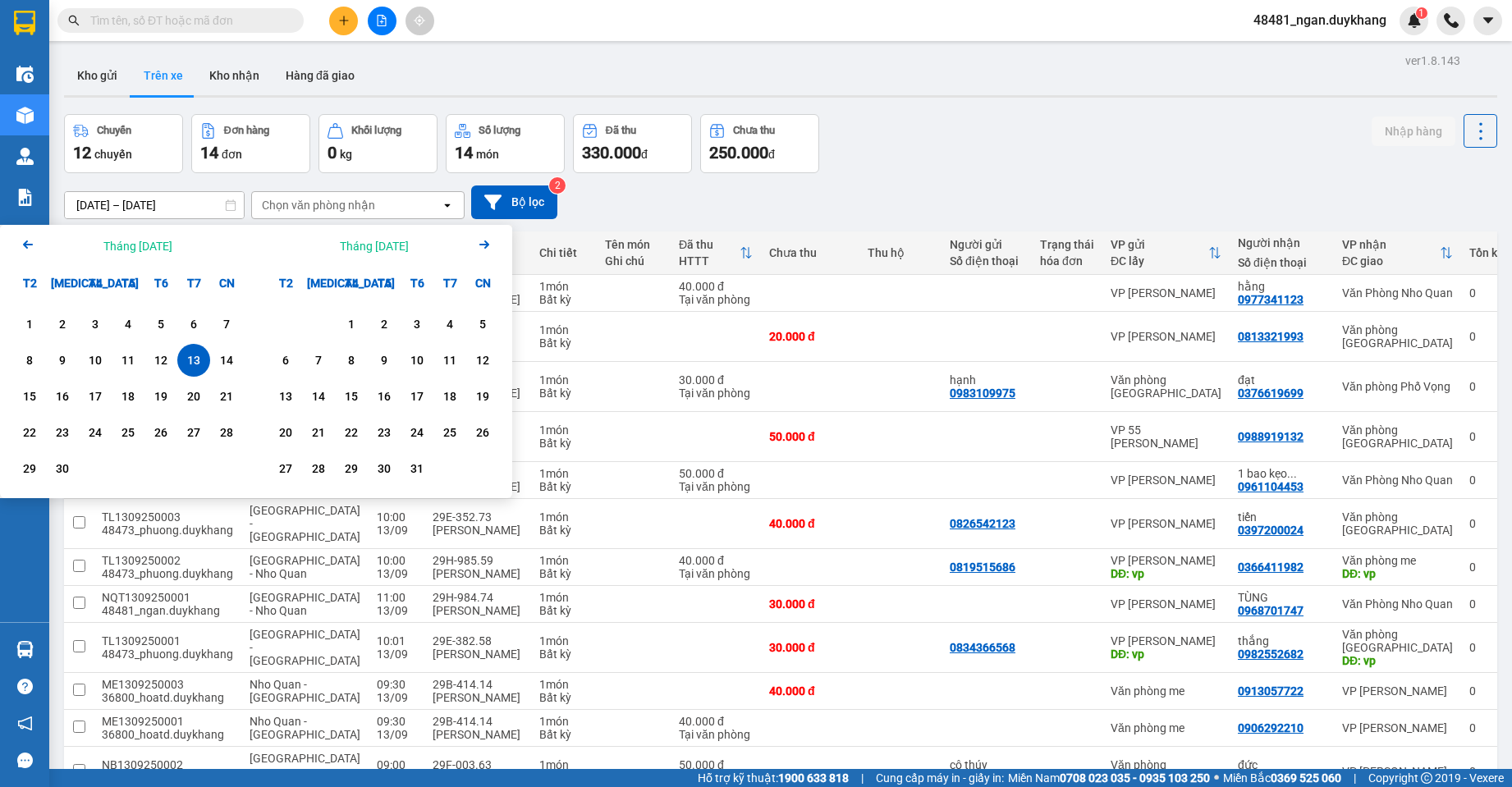
click at [200, 362] on div "13" at bounding box center [193, 360] width 23 height 19
type input "[DATE] – [DATE]"
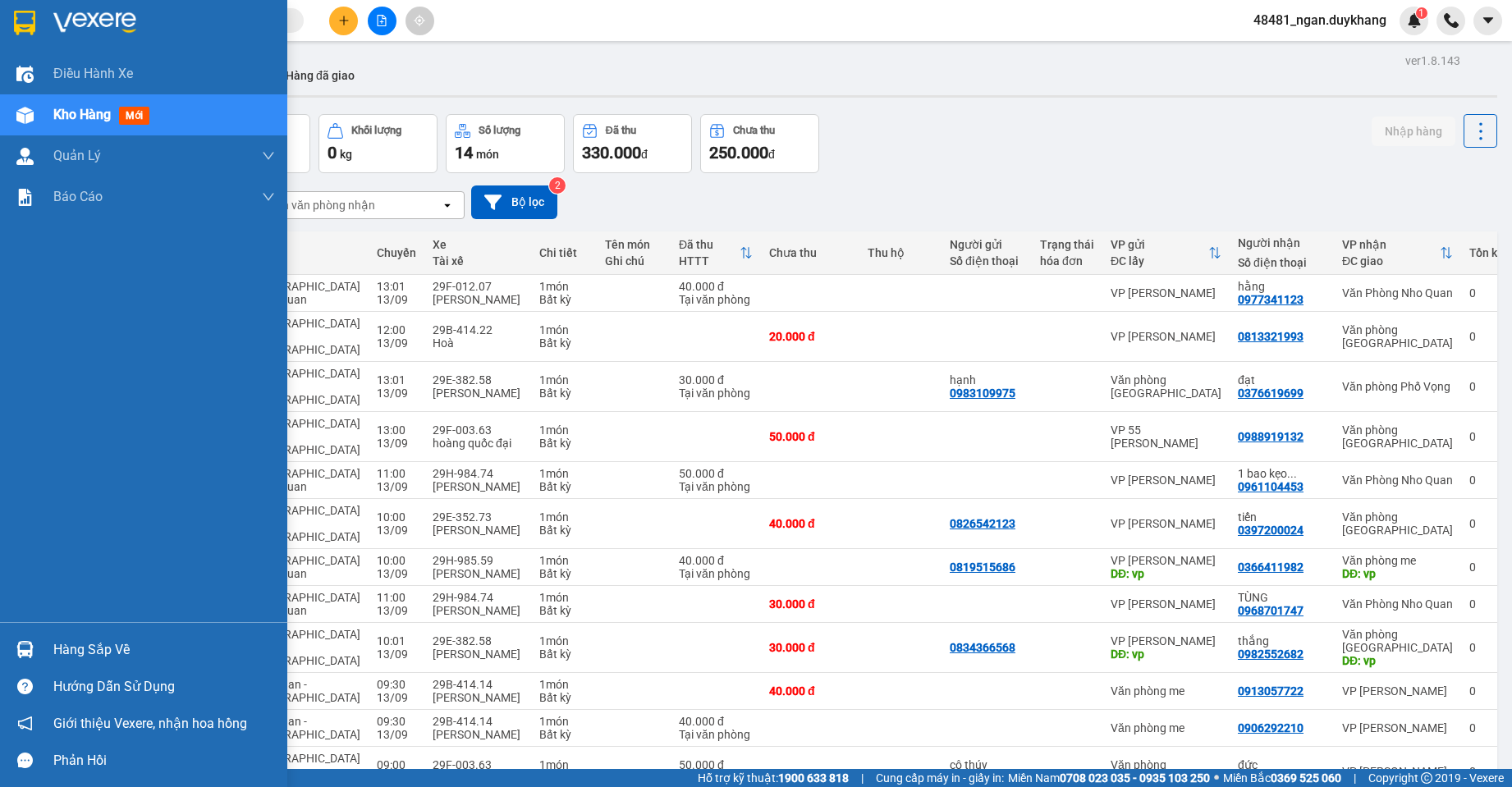
click at [31, 653] on img at bounding box center [25, 650] width 18 height 18
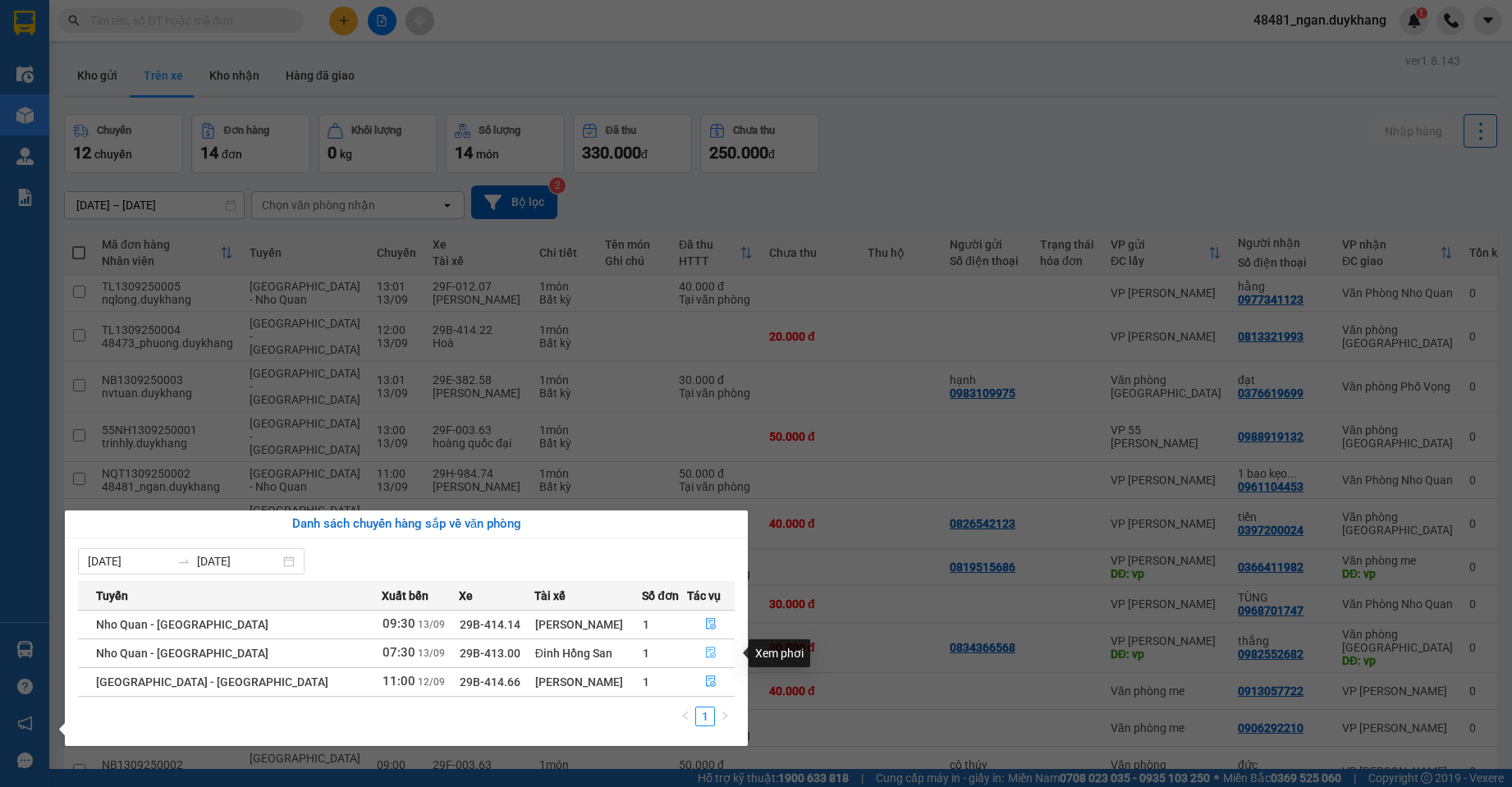
click at [705, 654] on icon "file-done" at bounding box center [711, 652] width 11 height 11
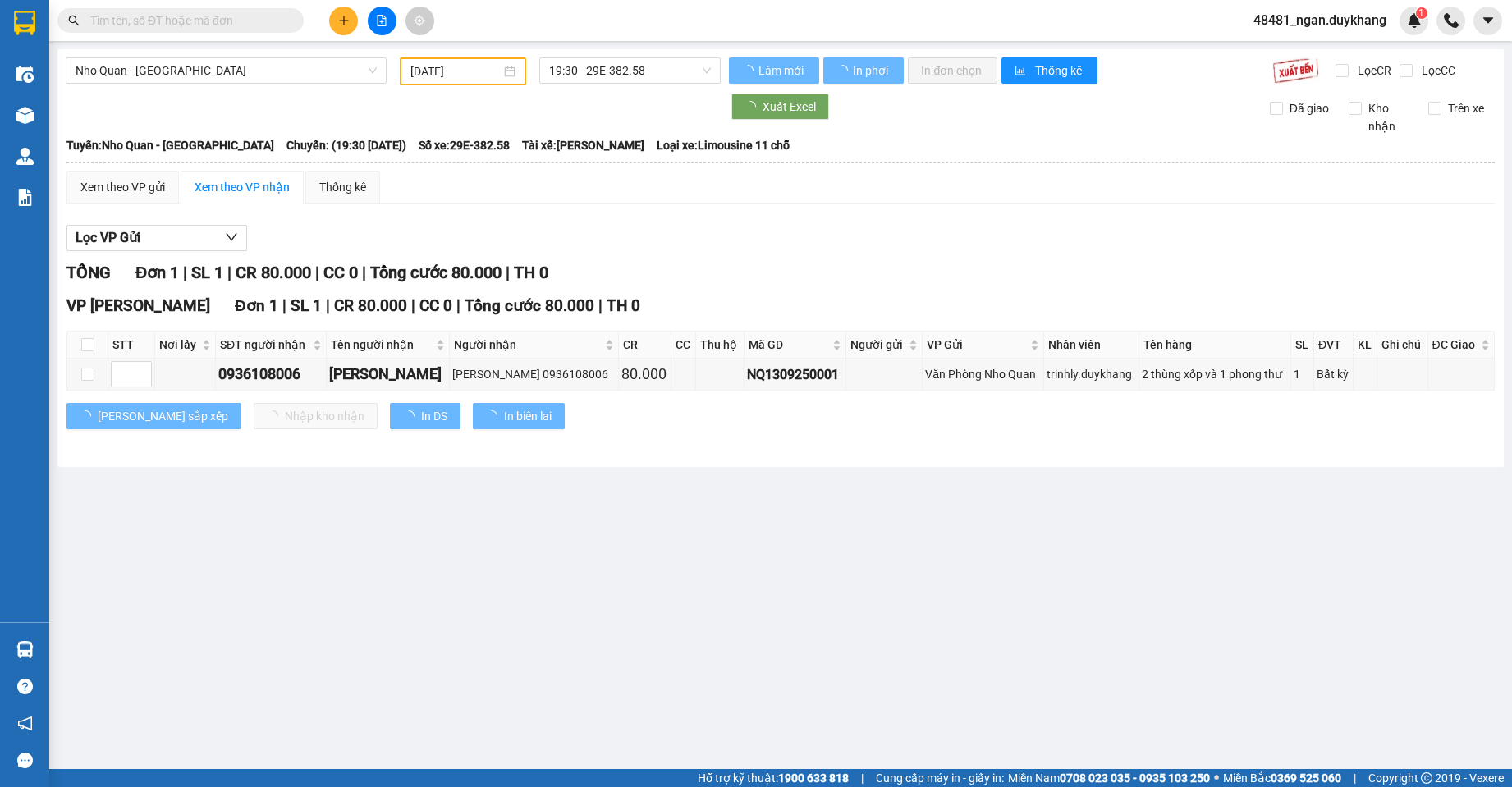
type input "[DATE]"
